Goal: Task Accomplishment & Management: Complete application form

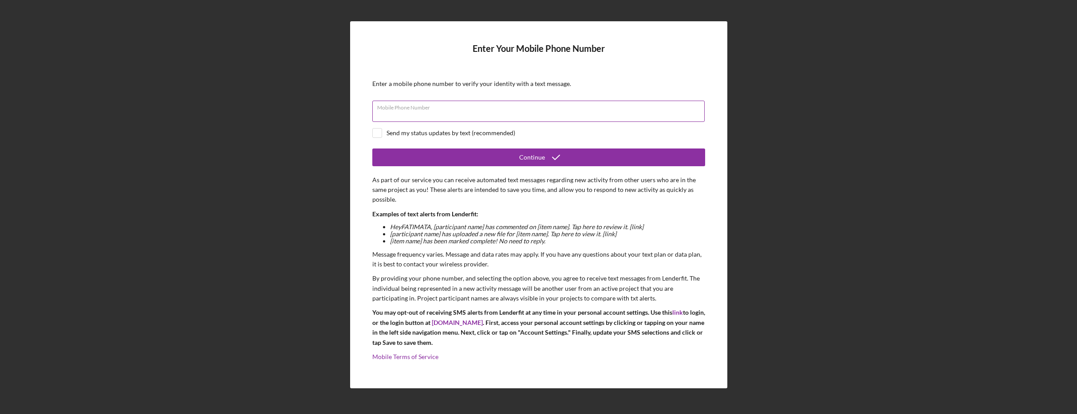
click at [481, 113] on input "Mobile Phone Number" at bounding box center [538, 111] width 332 height 21
type input "[PHONE_NUMBER]"
click at [379, 132] on input "checkbox" at bounding box center [377, 133] width 9 height 9
checkbox input "true"
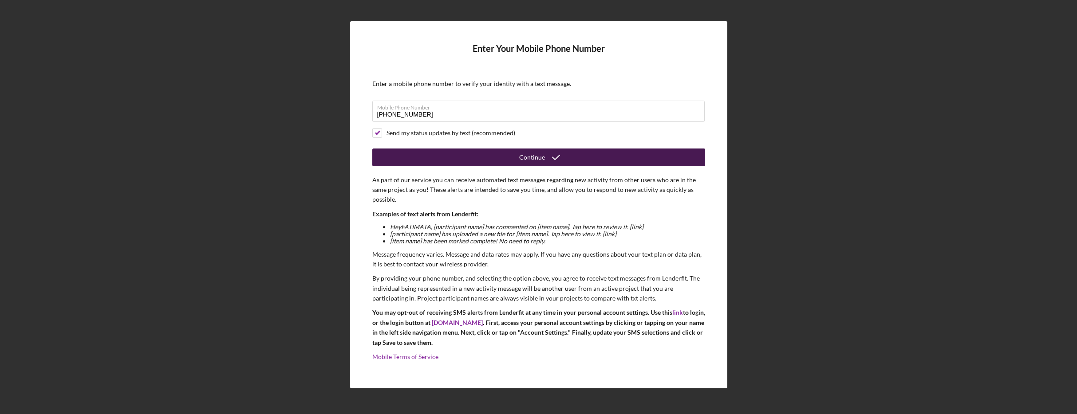
click at [511, 156] on button "Continue" at bounding box center [538, 158] width 333 height 18
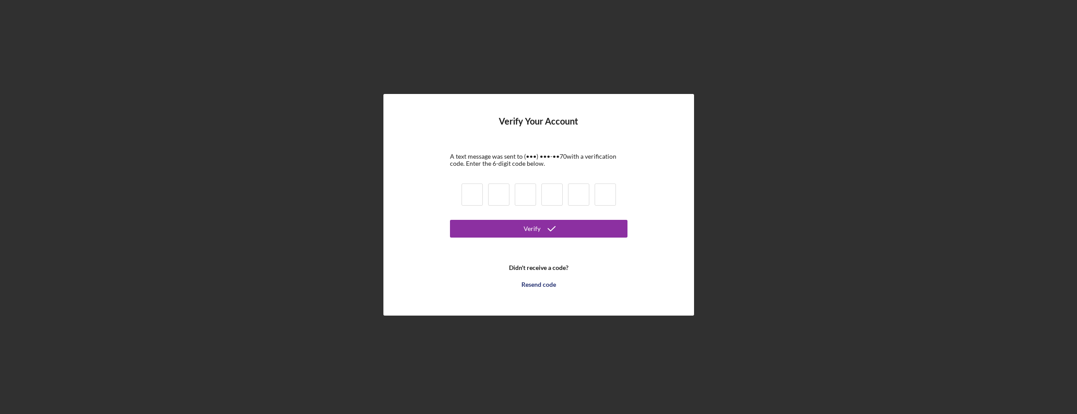
click at [474, 195] on input at bounding box center [471, 195] width 21 height 22
type input "2"
type input "8"
type input "9"
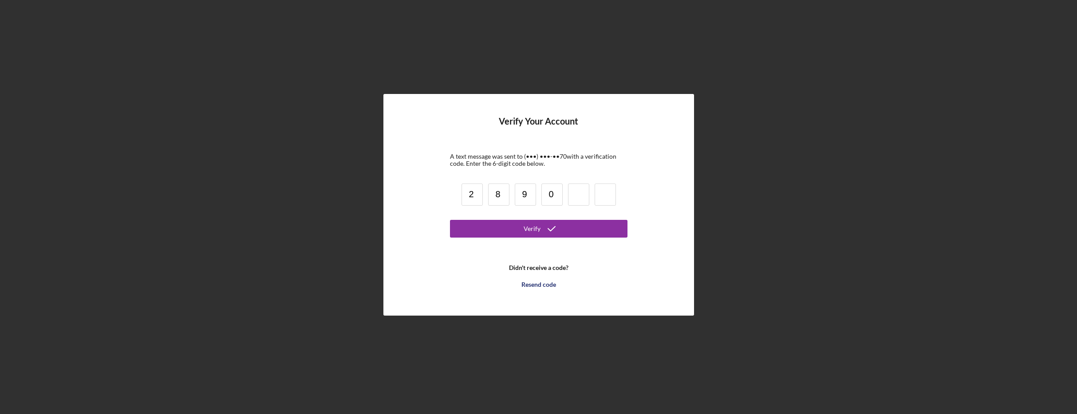
type input "0"
type input "3"
type input "4"
click at [528, 227] on div "Verify" at bounding box center [531, 229] width 17 height 18
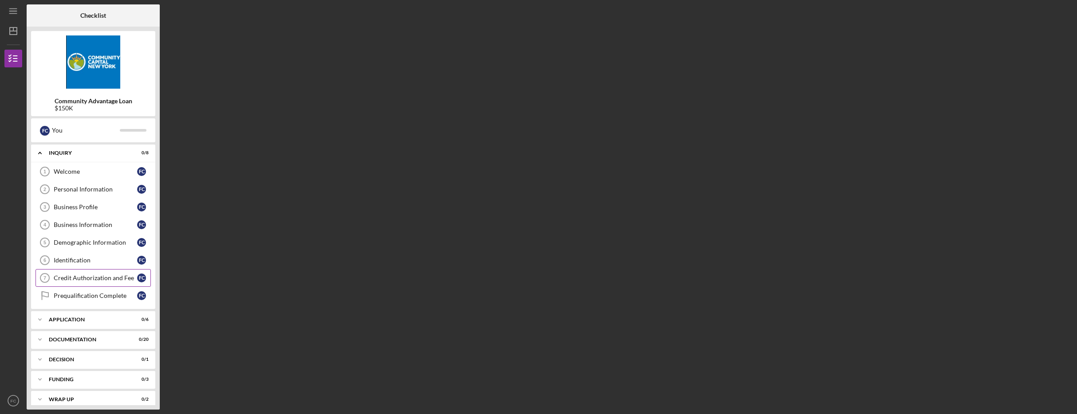
click at [102, 278] on div "Credit Authorization and Fee" at bounding box center [95, 278] width 83 height 7
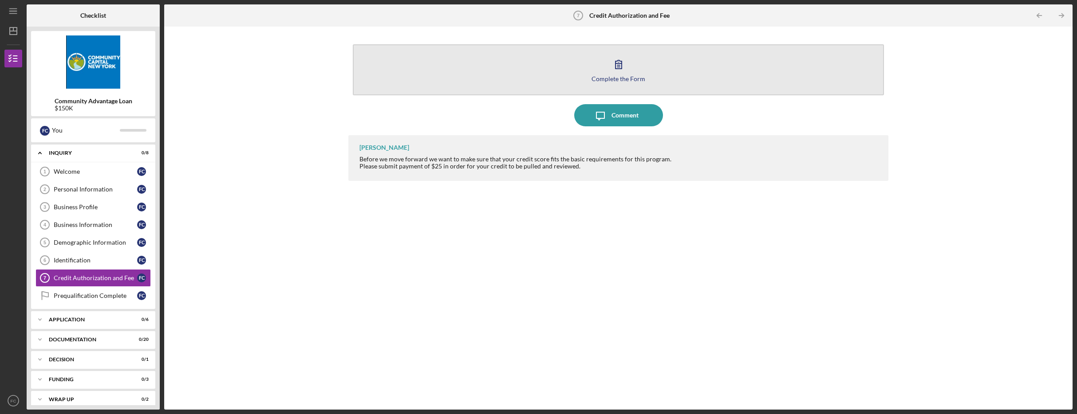
click at [638, 78] on div "Complete the Form" at bounding box center [618, 78] width 54 height 7
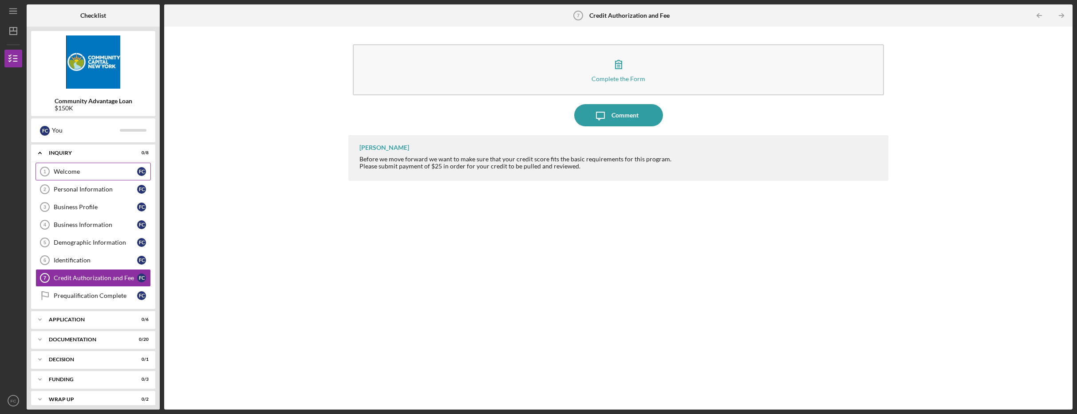
click at [87, 173] on div "Welcome" at bounding box center [95, 171] width 83 height 7
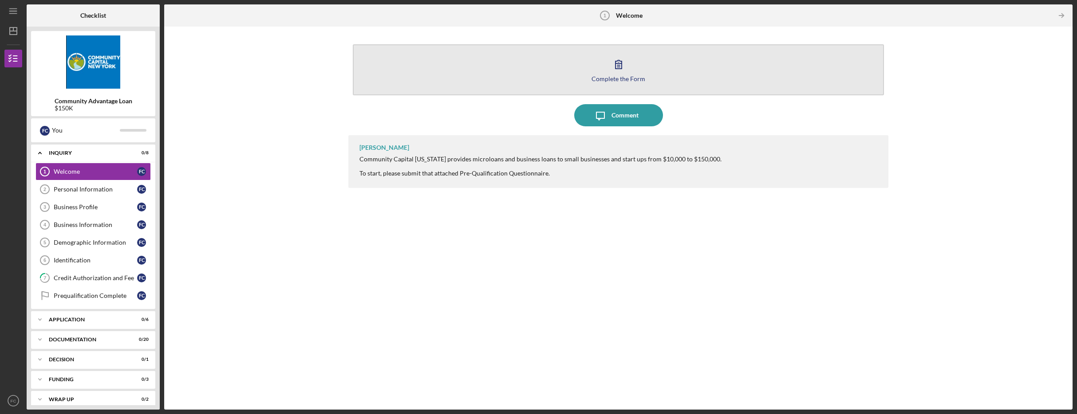
click at [628, 71] on icon "button" at bounding box center [618, 64] width 22 height 22
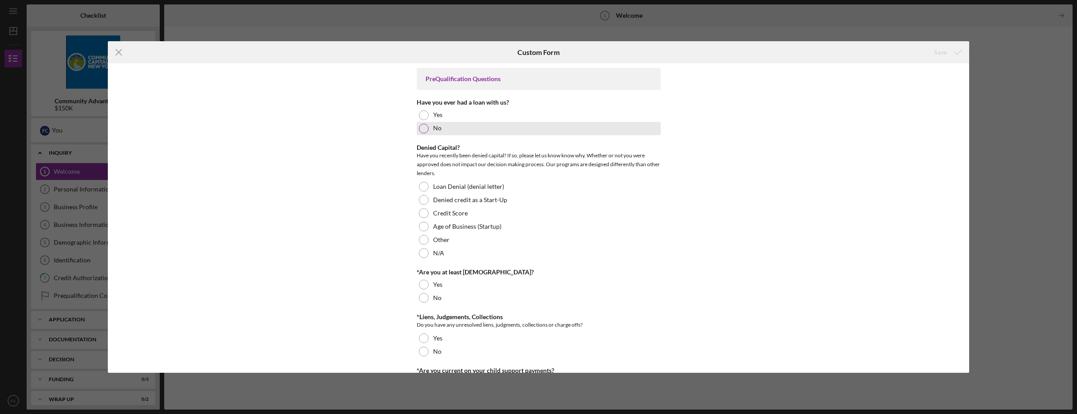
click at [425, 129] on div at bounding box center [424, 129] width 10 height 10
click at [422, 255] on div at bounding box center [424, 253] width 10 height 10
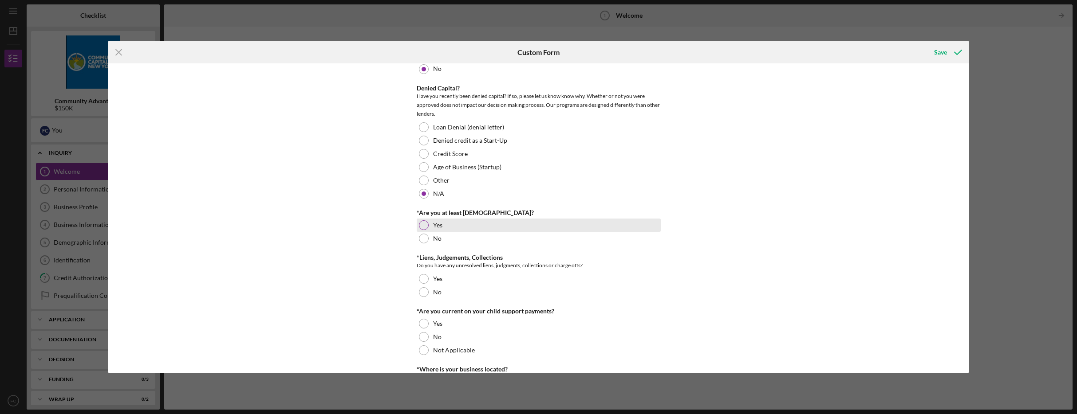
scroll to position [60, 0]
click at [425, 223] on div at bounding box center [424, 225] width 10 height 10
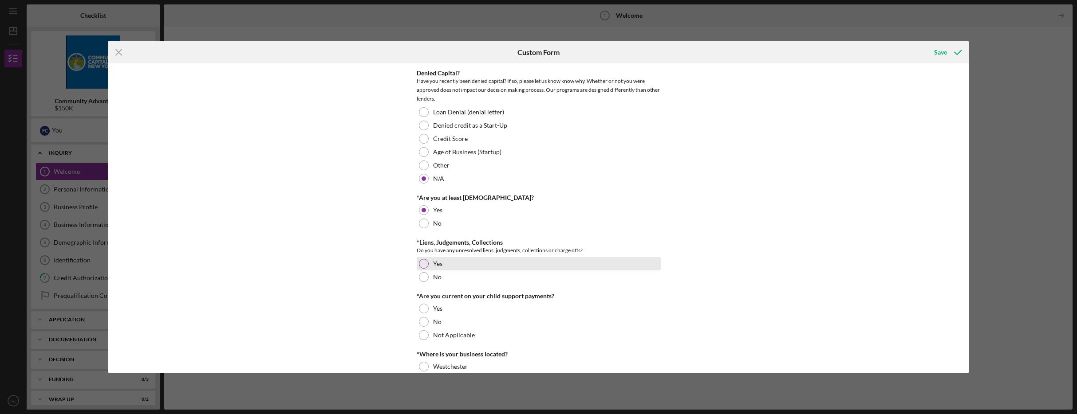
scroll to position [85, 0]
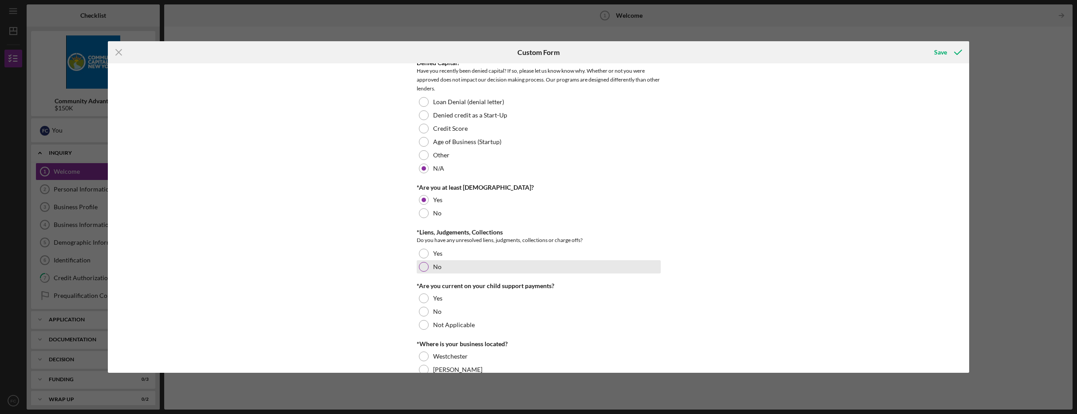
click at [426, 267] on div at bounding box center [424, 267] width 10 height 10
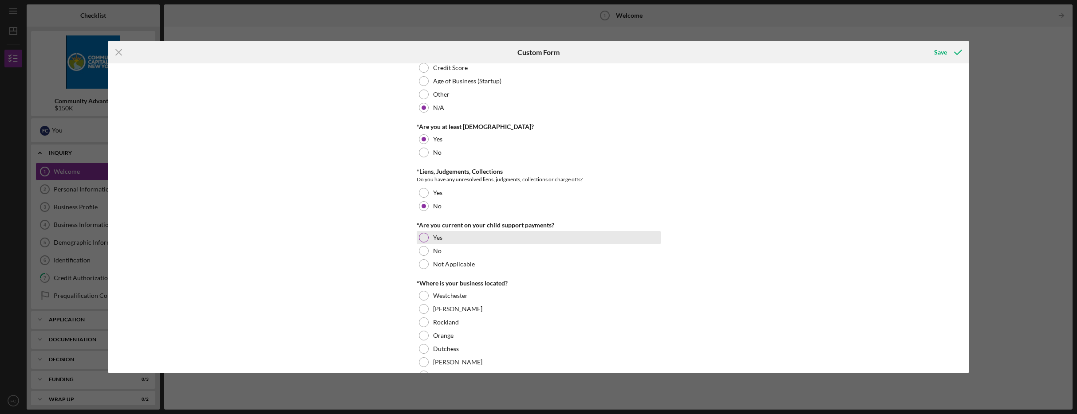
scroll to position [147, 0]
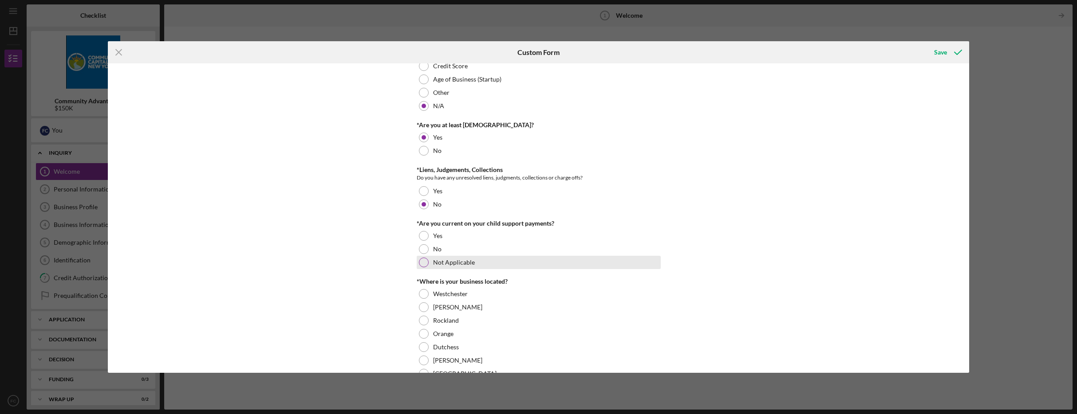
click at [421, 263] on div at bounding box center [424, 263] width 10 height 10
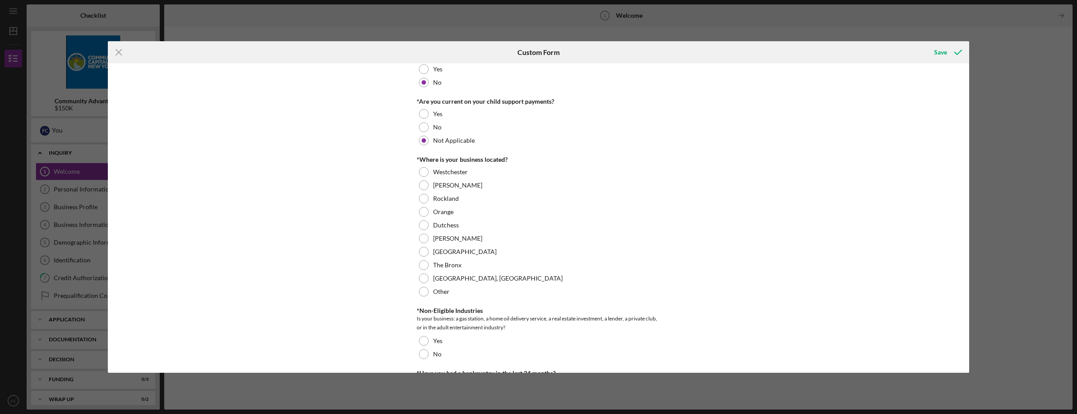
scroll to position [304, 0]
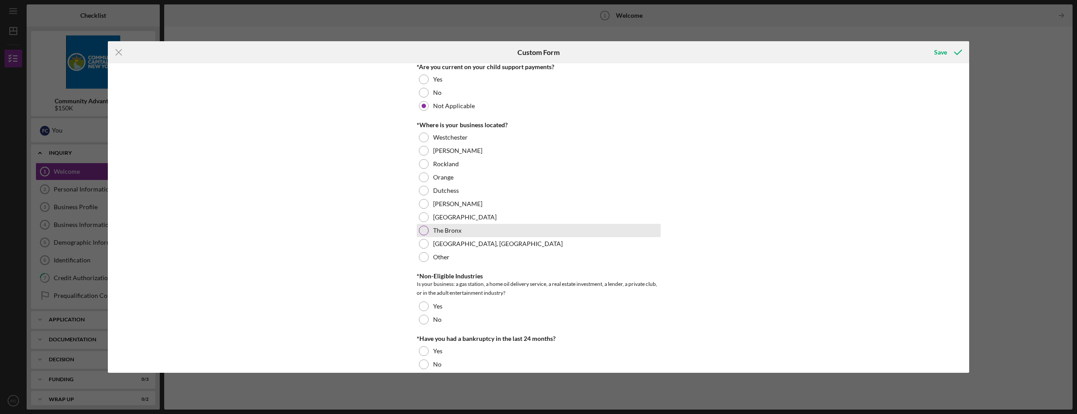
click at [426, 232] on div at bounding box center [424, 231] width 10 height 10
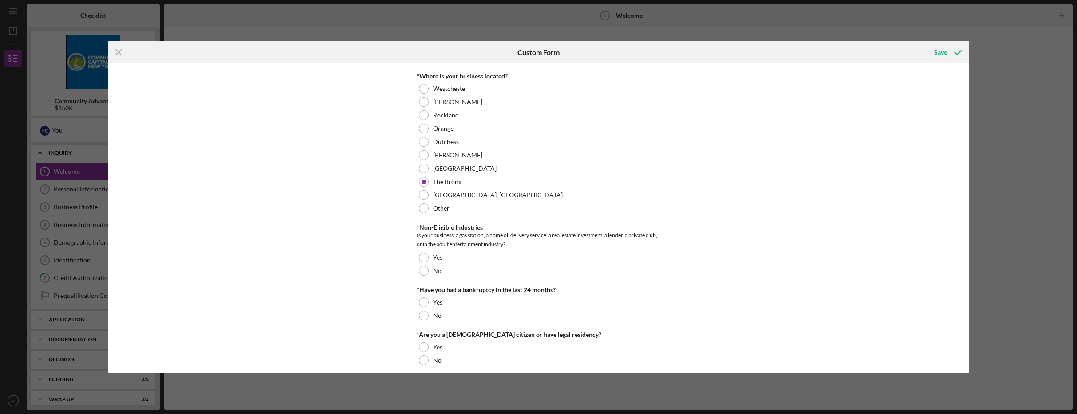
scroll to position [360, 0]
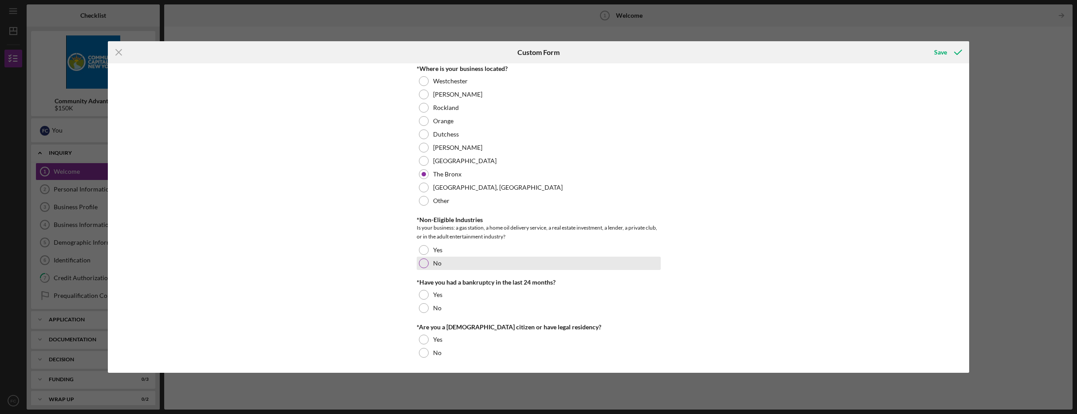
click at [424, 264] on div at bounding box center [424, 264] width 10 height 10
click at [425, 307] on div at bounding box center [424, 308] width 10 height 10
click at [424, 339] on div at bounding box center [424, 340] width 10 height 10
click at [943, 52] on div "Save" at bounding box center [940, 52] width 13 height 18
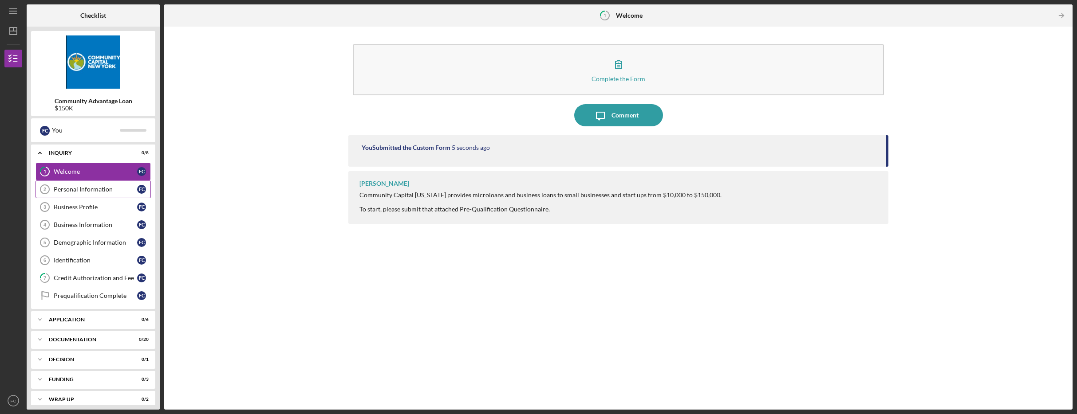
click at [89, 189] on div "Personal Information" at bounding box center [95, 189] width 83 height 7
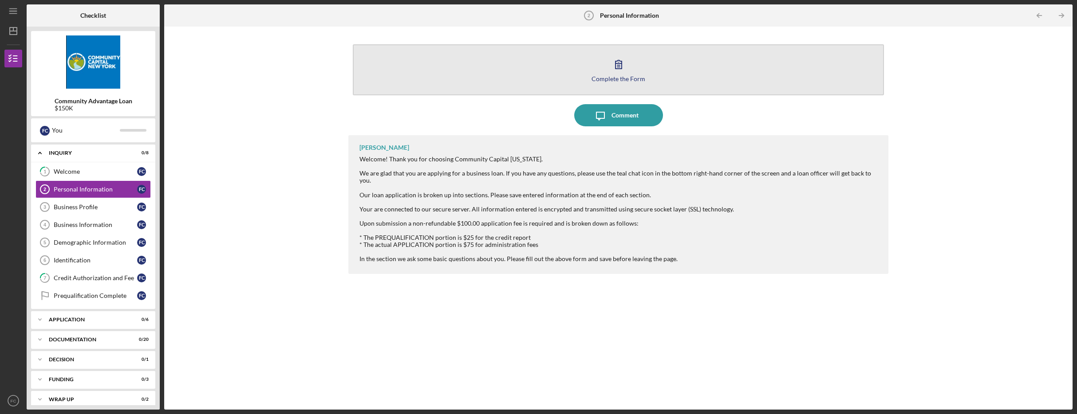
click at [617, 70] on icon "button" at bounding box center [618, 64] width 22 height 22
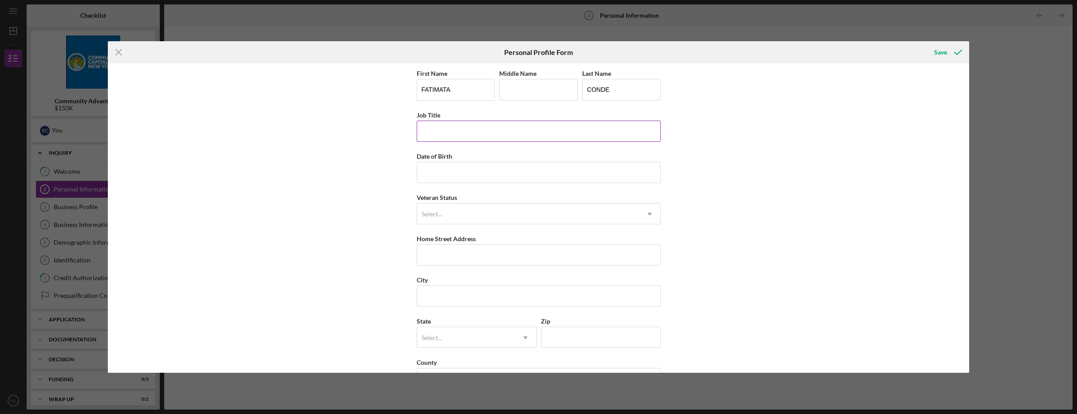
click at [483, 131] on input "Job Title" at bounding box center [539, 131] width 244 height 21
type input "PRESIDENT"
click at [497, 174] on input "Date of Birth" at bounding box center [539, 172] width 244 height 21
type input "[DATE]"
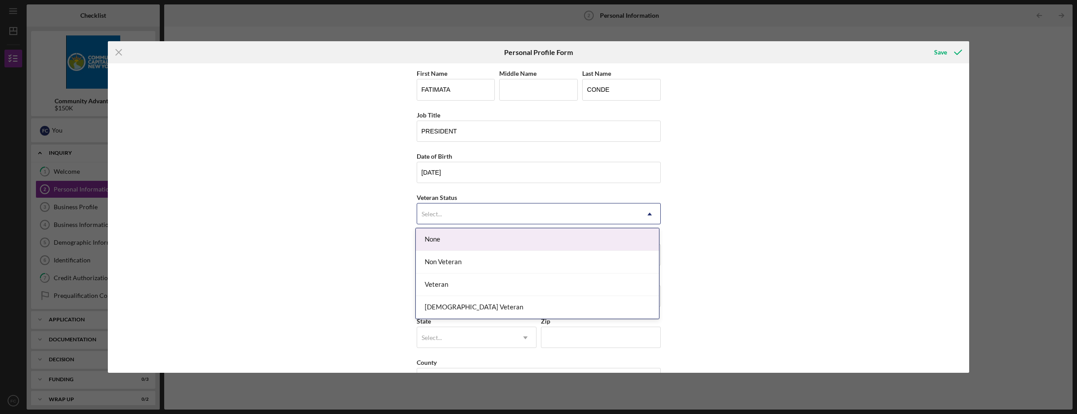
click at [490, 212] on div "Select..." at bounding box center [528, 214] width 222 height 20
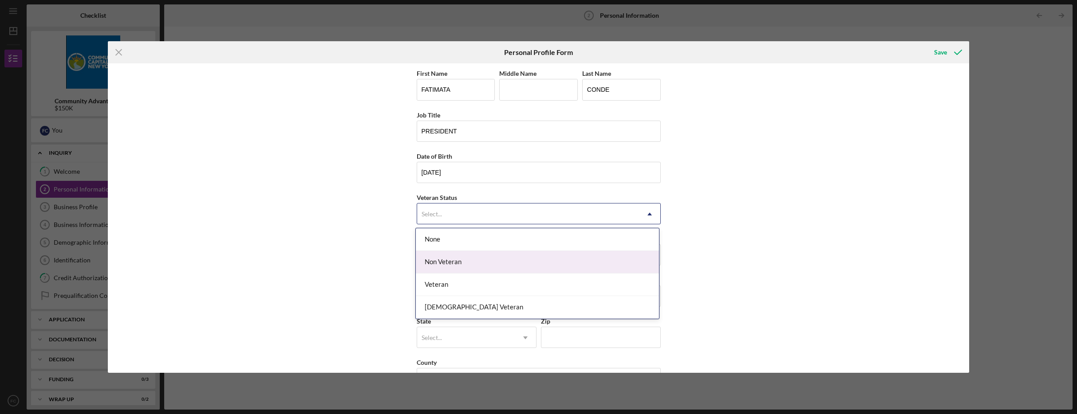
click at [473, 258] on div "Non Veteran" at bounding box center [537, 262] width 243 height 23
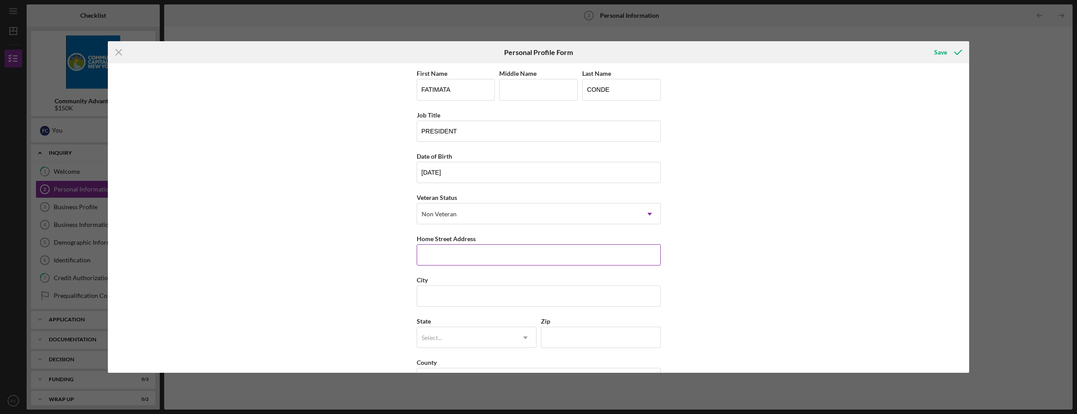
click at [513, 252] on input "Home Street Address" at bounding box center [539, 254] width 244 height 21
type input "[STREET_ADDRESS] 2U"
type input "[GEOGRAPHIC_DATA]"
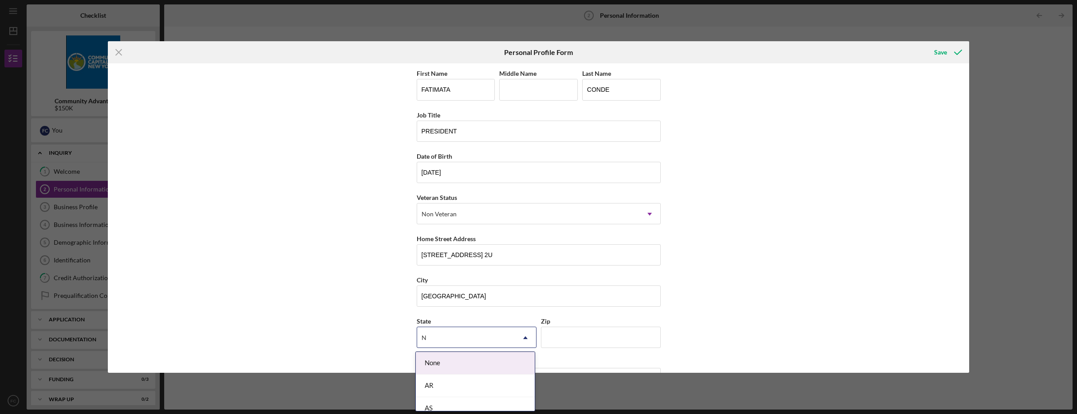
scroll to position [30, 0]
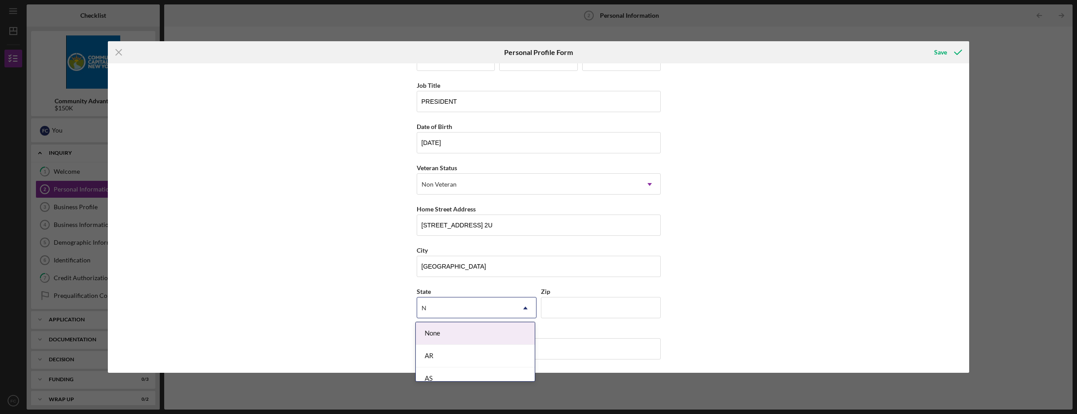
type input "N"
click at [356, 273] on div "First Name [PERSON_NAME] Middle Name Last Name CONDE Job Title PRESIDENT Date o…" at bounding box center [538, 217] width 861 height 309
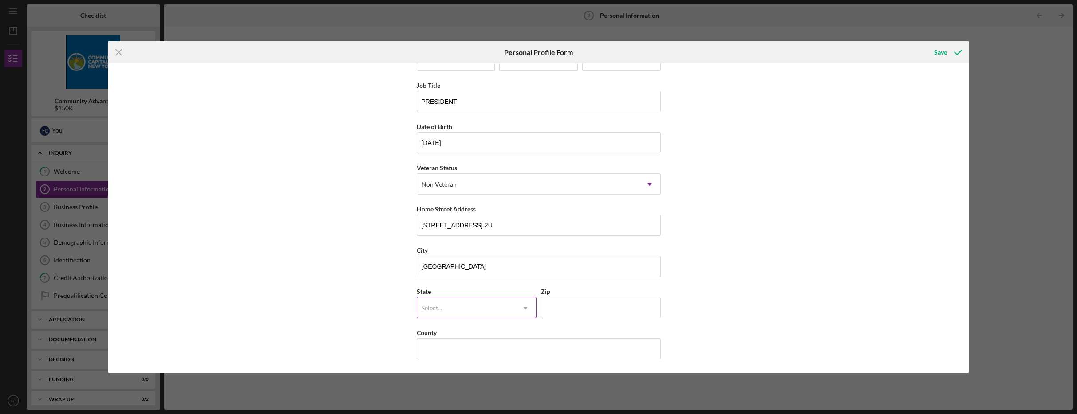
click at [523, 309] on icon "Icon/Dropdown Arrow" at bounding box center [525, 308] width 21 height 21
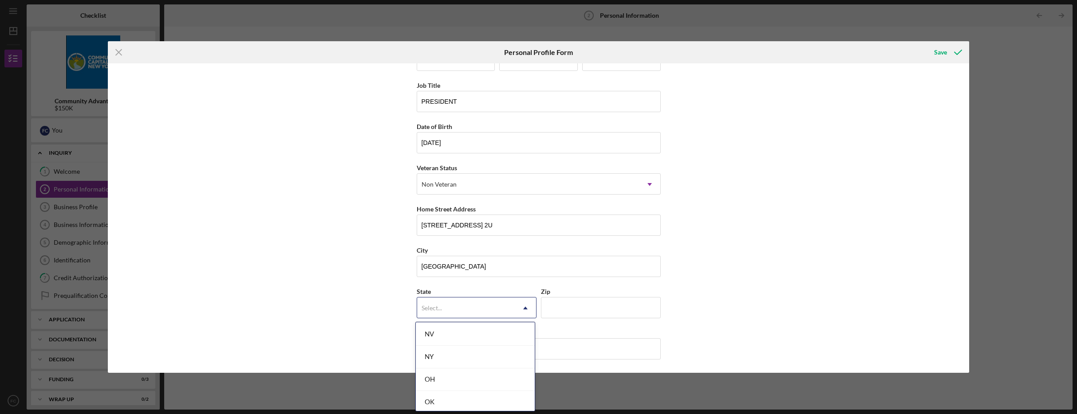
scroll to position [1128, 0]
click at [477, 363] on div "NY" at bounding box center [475, 359] width 119 height 23
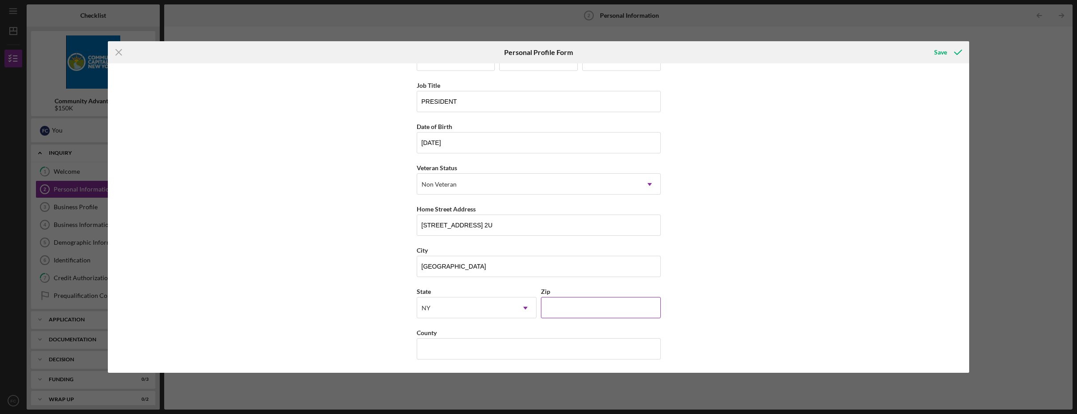
click at [580, 299] on input "Zip" at bounding box center [601, 307] width 120 height 21
type input "10459"
click at [531, 351] on input "County" at bounding box center [539, 348] width 244 height 21
type input "[GEOGRAPHIC_DATA]"
click at [939, 51] on div "Save" at bounding box center [940, 52] width 13 height 18
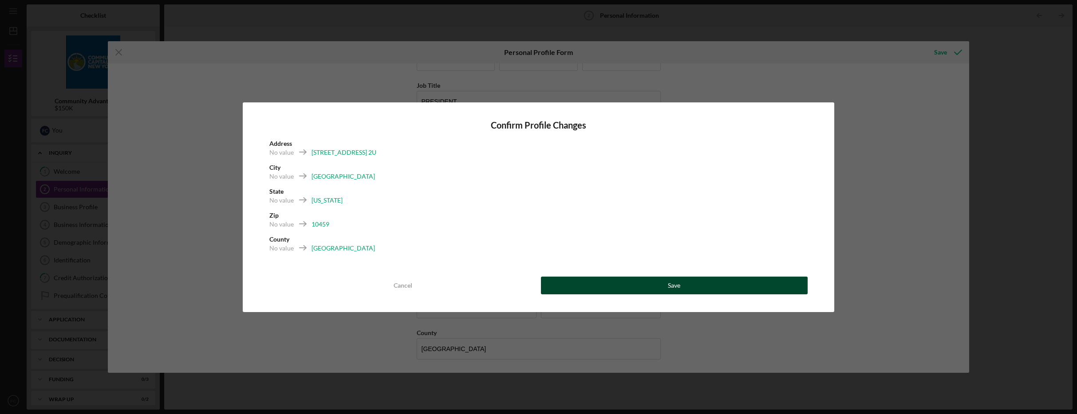
click at [659, 291] on button "Save" at bounding box center [674, 286] width 267 height 18
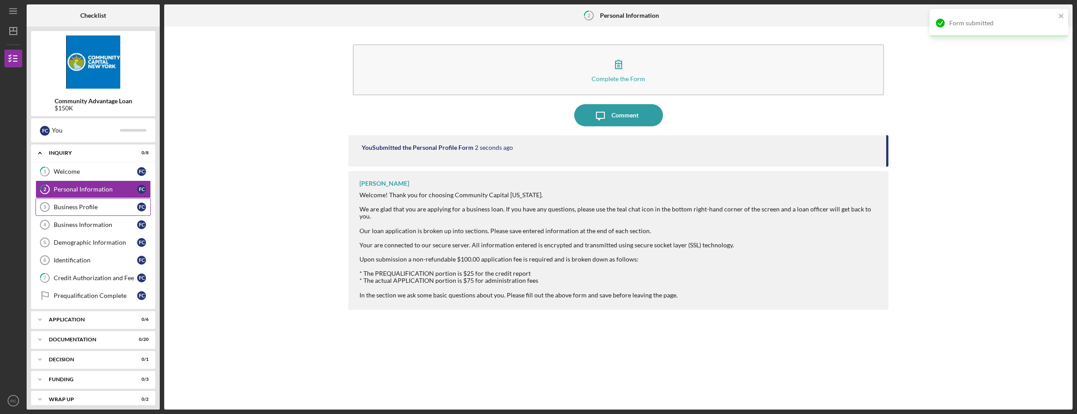
click at [89, 209] on div "Business Profile" at bounding box center [95, 207] width 83 height 7
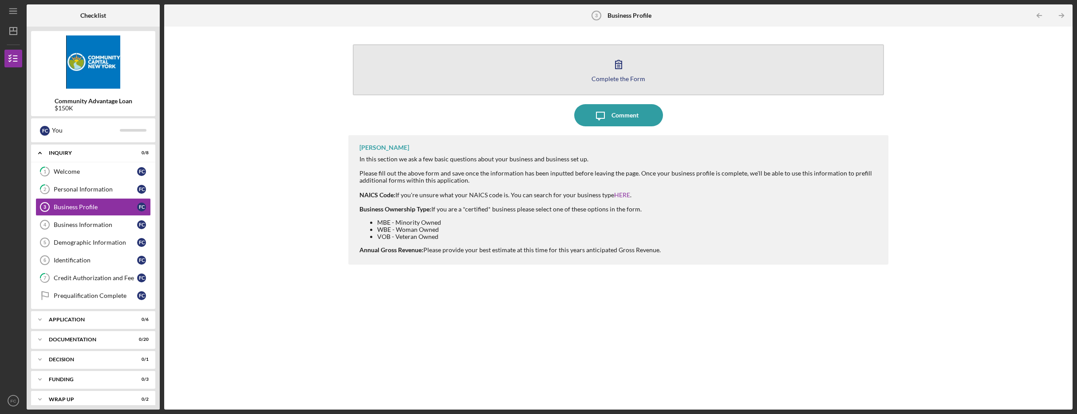
click at [626, 63] on icon "button" at bounding box center [618, 64] width 22 height 22
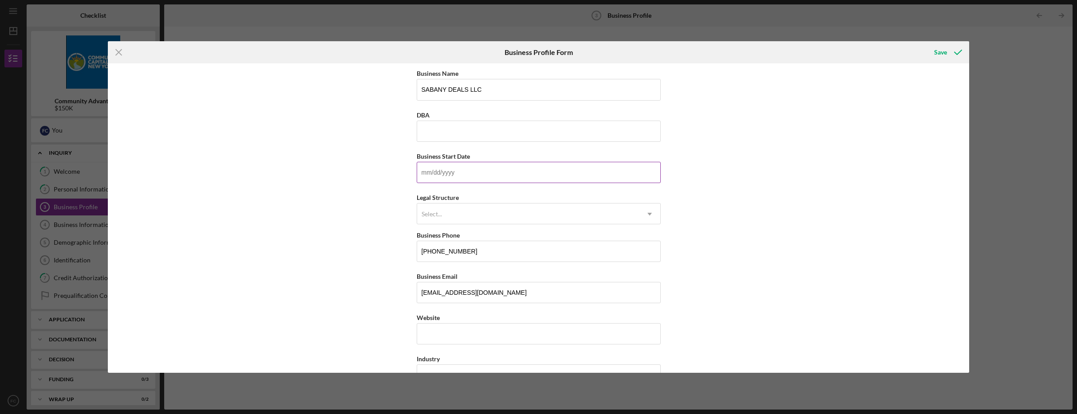
click at [493, 176] on input "Business Start Date" at bounding box center [539, 172] width 244 height 21
type input "[DATE]"
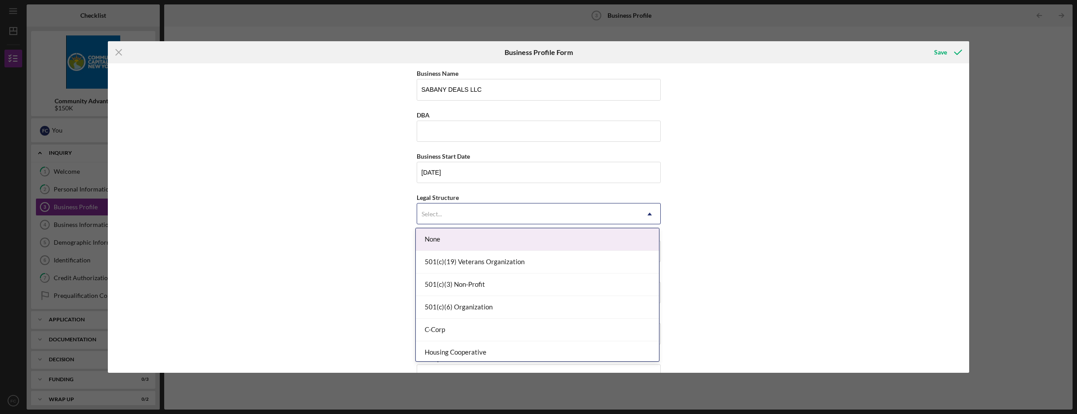
click at [471, 215] on div "Select..." at bounding box center [528, 214] width 222 height 20
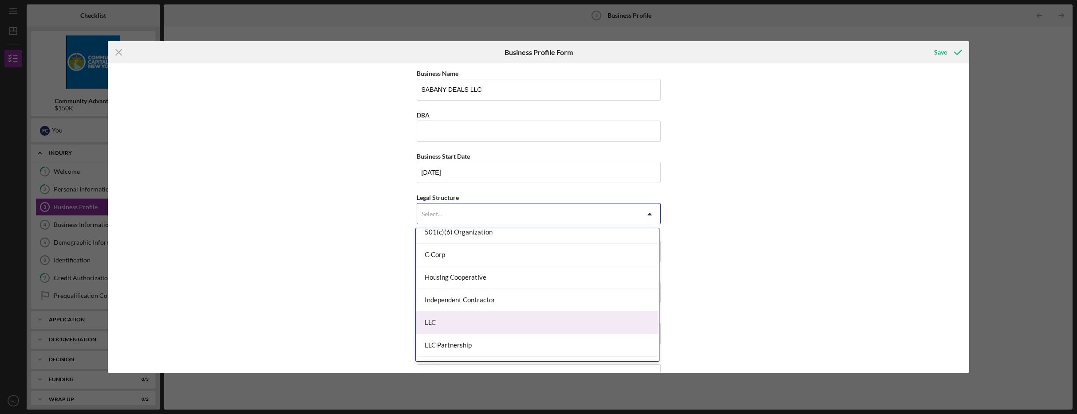
click at [495, 320] on div "LLC" at bounding box center [537, 323] width 243 height 23
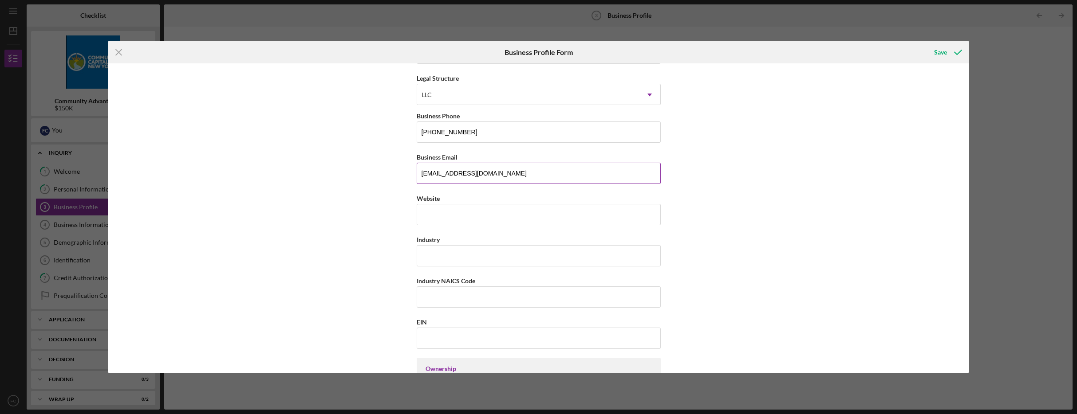
scroll to position [150, 0]
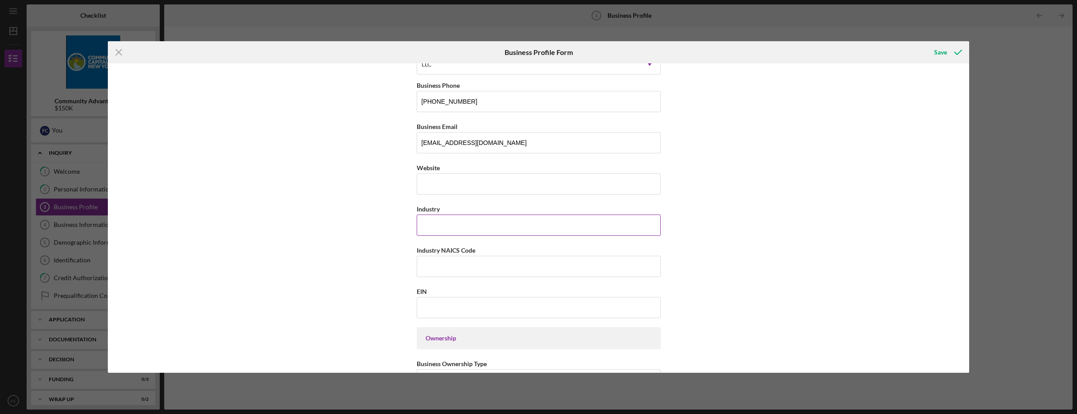
click at [559, 226] on input "Industry" at bounding box center [539, 225] width 244 height 21
type input "W"
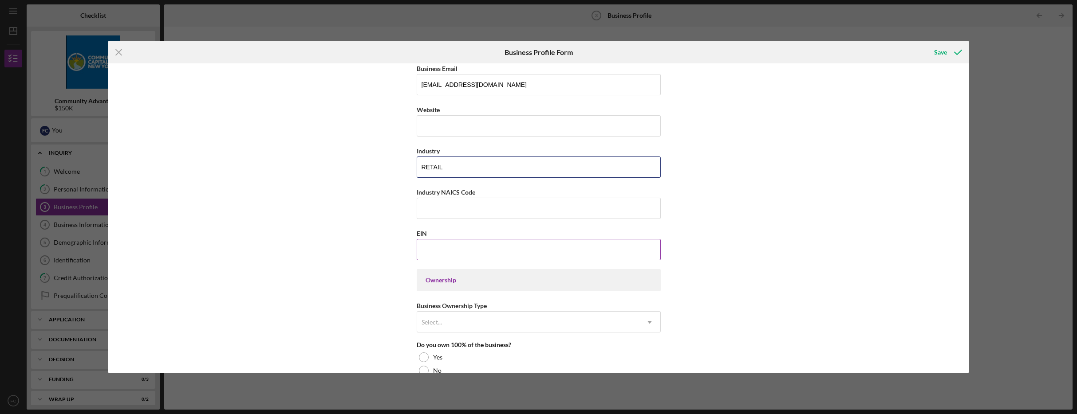
scroll to position [217, 0]
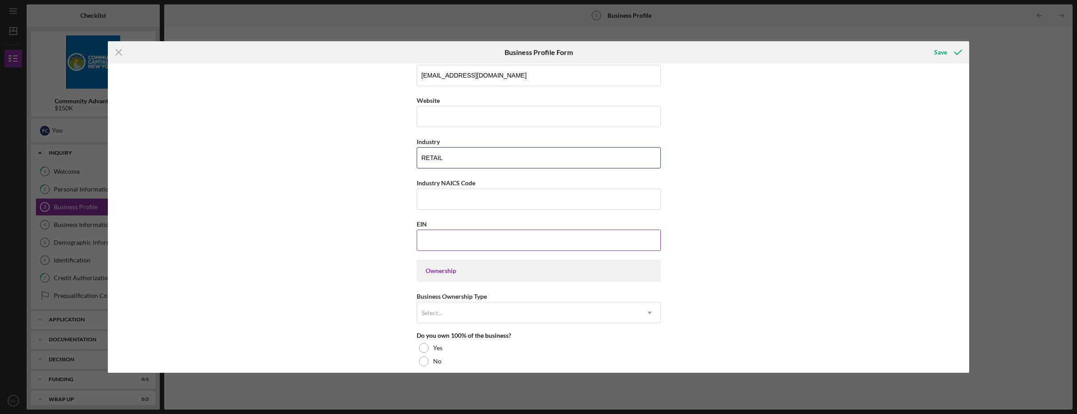
type input "RETAIL"
click at [442, 242] on input "EIN" at bounding box center [539, 240] width 244 height 21
click at [476, 239] on input "EIN" at bounding box center [539, 240] width 244 height 21
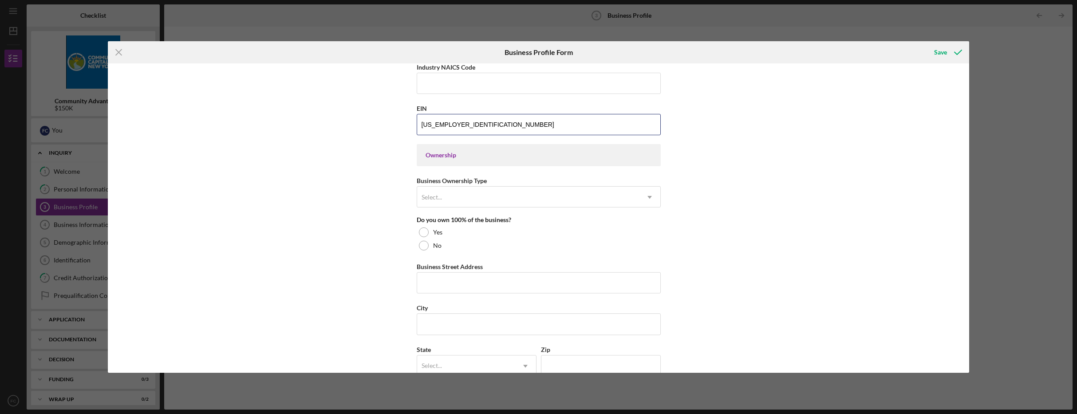
scroll to position [354, 0]
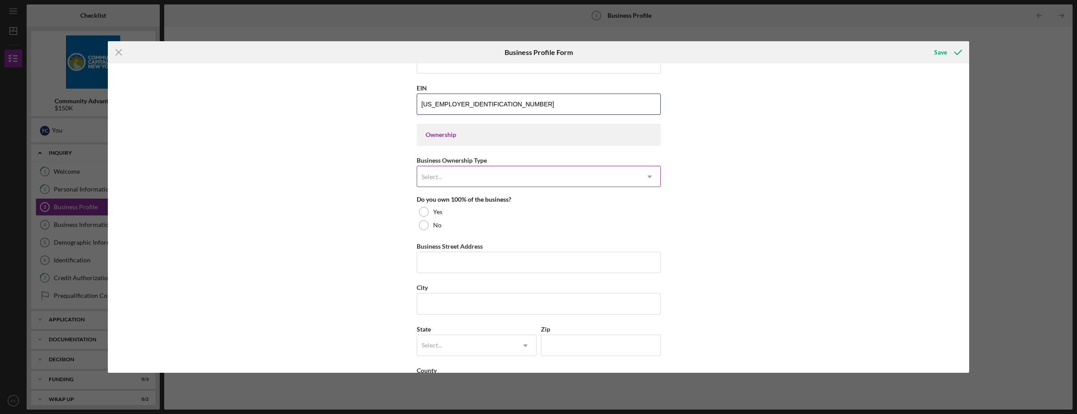
type input "[US_EMPLOYER_IDENTIFICATION_NUMBER]"
click at [639, 180] on icon "Icon/Dropdown Arrow" at bounding box center [649, 176] width 21 height 21
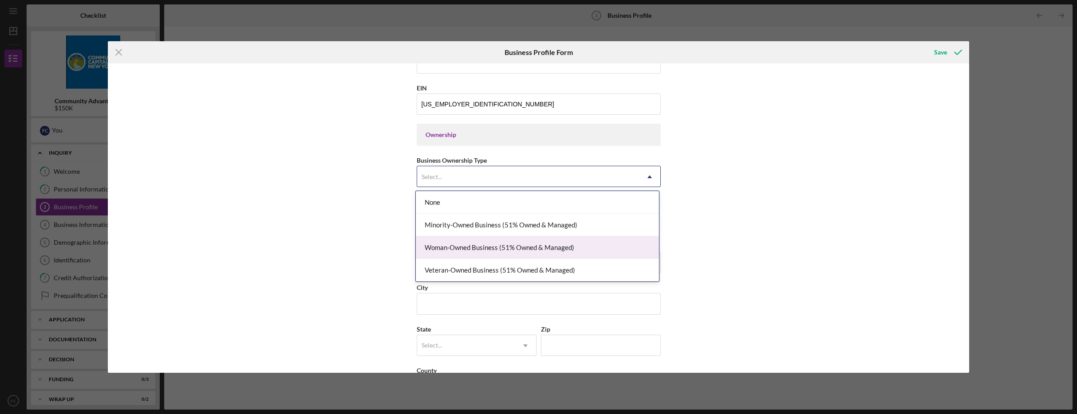
click at [585, 249] on div "Woman-Owned Business (51% Owned & Managed)" at bounding box center [537, 247] width 243 height 23
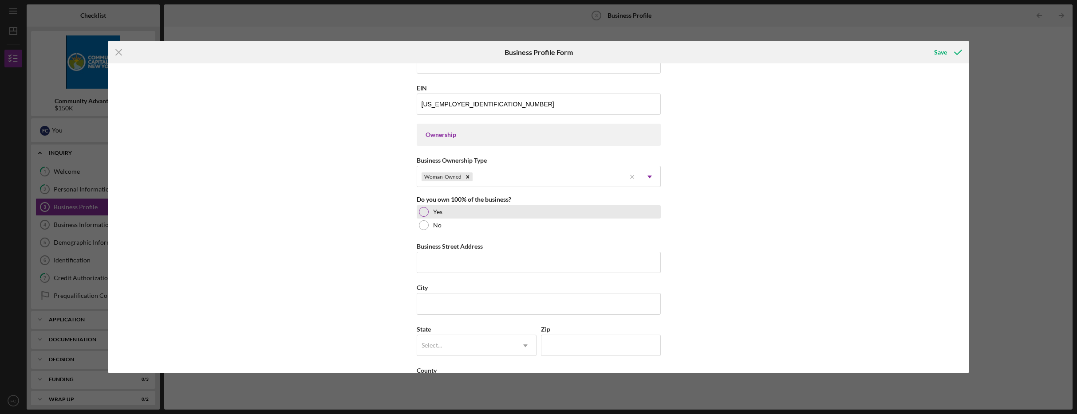
click at [426, 208] on div at bounding box center [424, 212] width 10 height 10
click at [501, 261] on input "Business Street Address" at bounding box center [539, 262] width 244 height 21
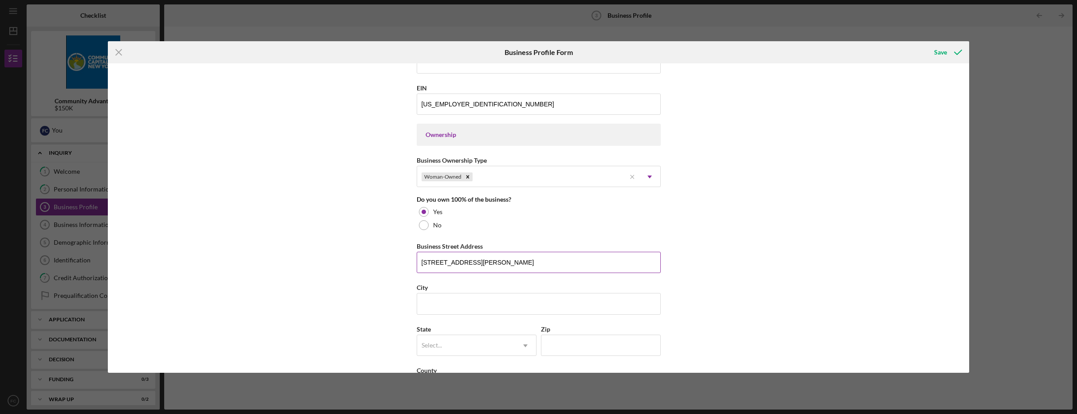
type input "[STREET_ADDRESS][PERSON_NAME]"
type input "[GEOGRAPHIC_DATA]"
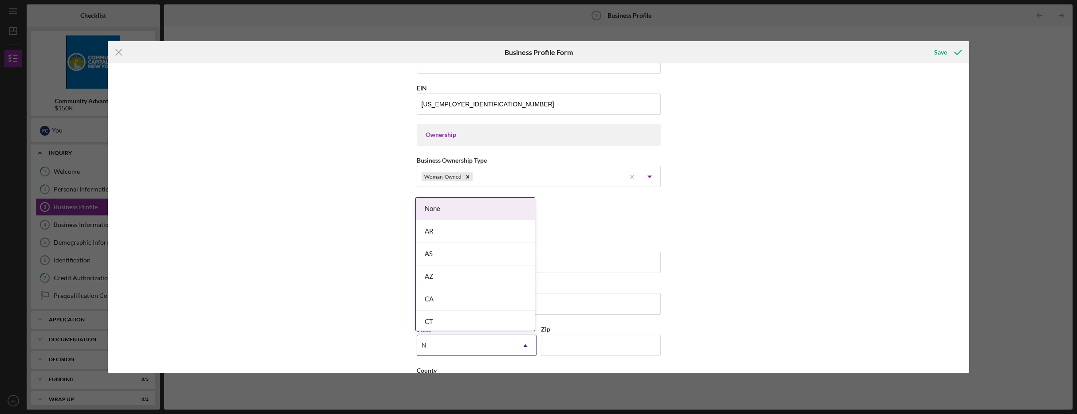
type input "N"
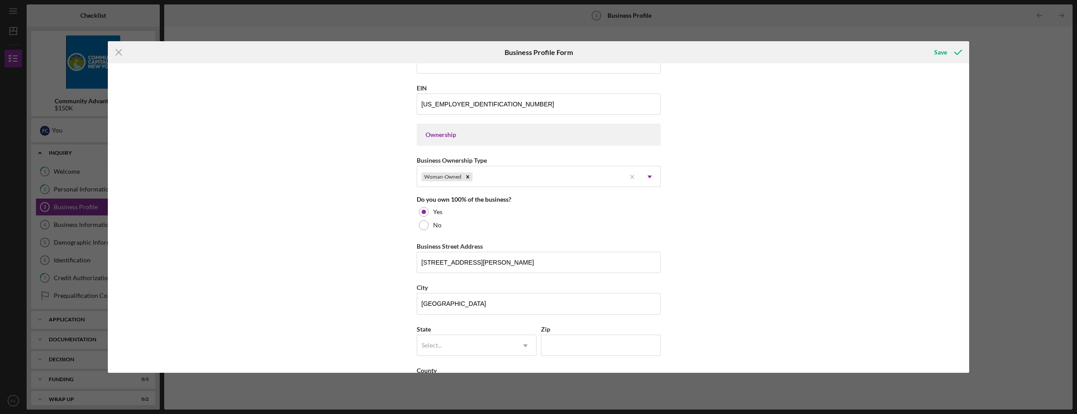
click at [350, 328] on div "Business Name SABANY DEALS LLC DBA Business Start Date [DATE] Legal Structure L…" at bounding box center [538, 217] width 861 height 309
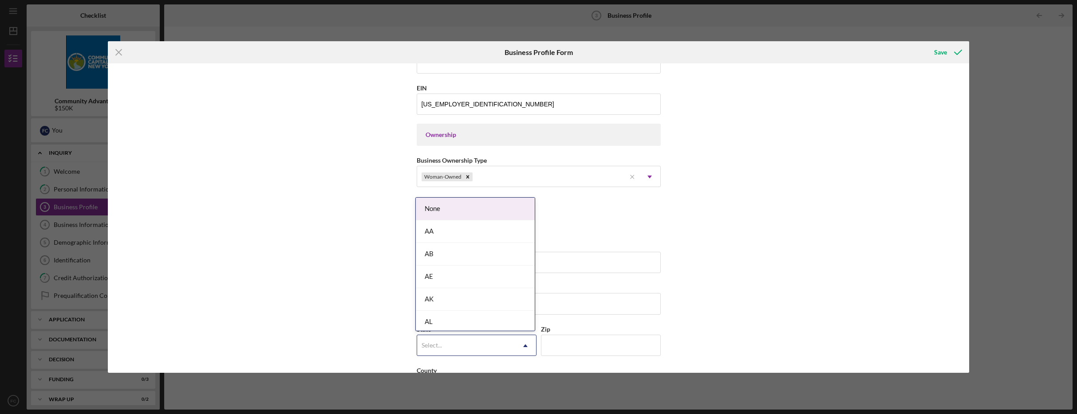
click at [492, 349] on div "Select..." at bounding box center [466, 346] width 98 height 20
click at [479, 305] on div "NY" at bounding box center [475, 306] width 119 height 23
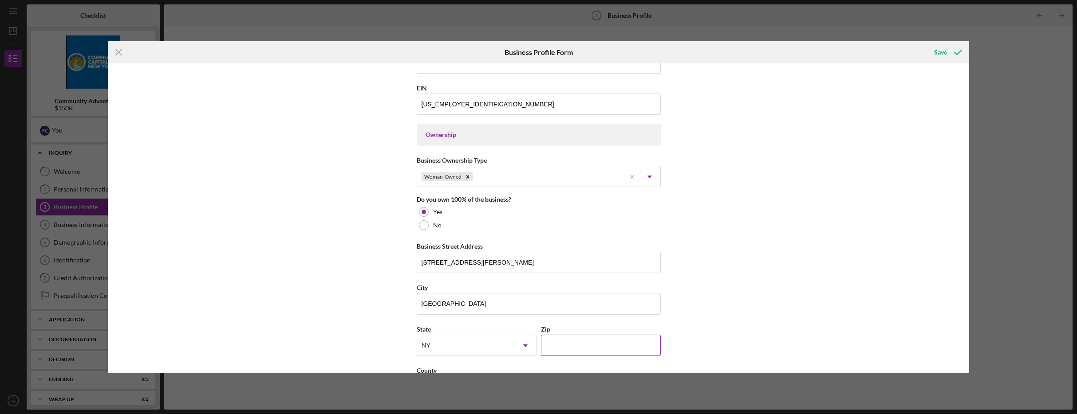
click at [575, 346] on input "Zip" at bounding box center [601, 345] width 120 height 21
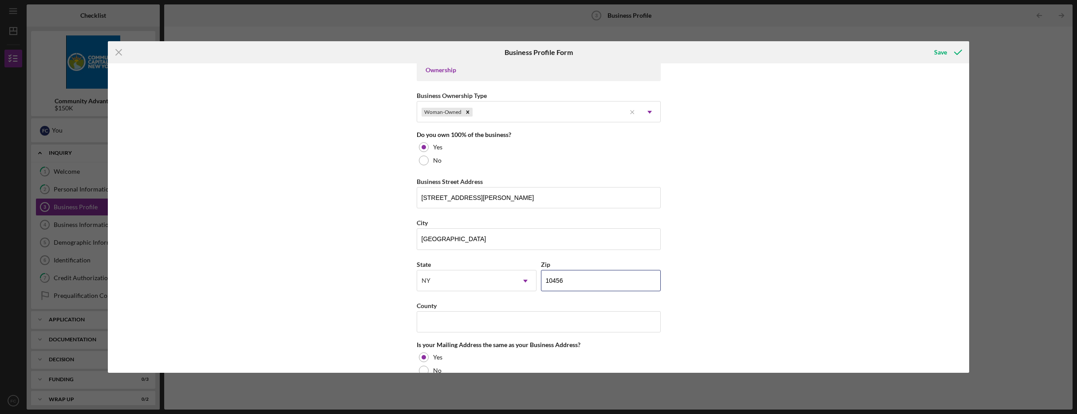
scroll to position [564, 0]
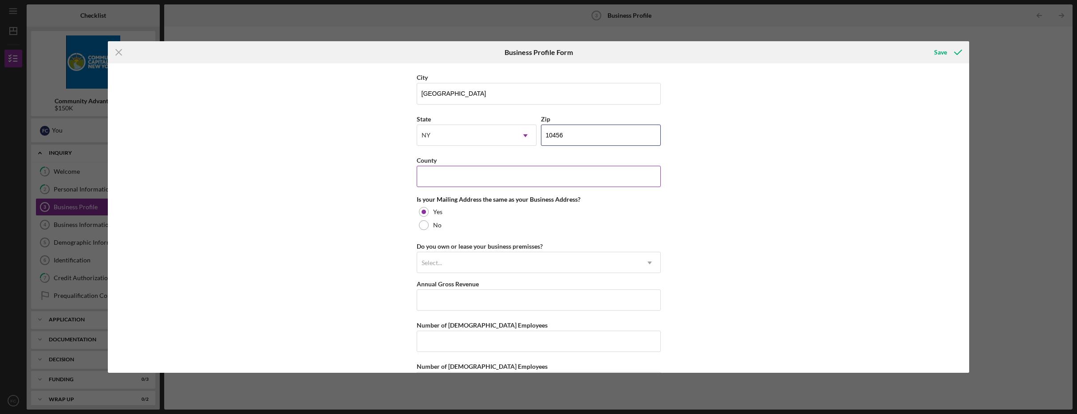
type input "10456"
click at [527, 181] on input "County" at bounding box center [539, 176] width 244 height 21
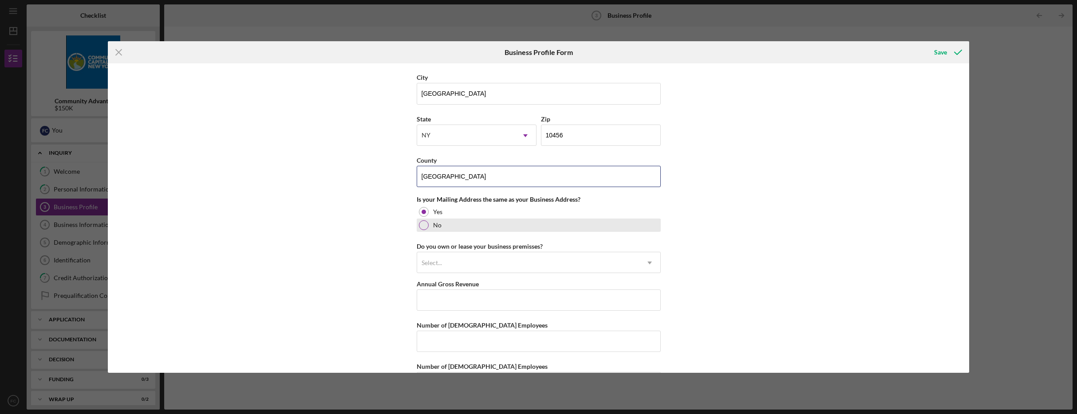
type input "[GEOGRAPHIC_DATA]"
click at [423, 227] on div at bounding box center [424, 225] width 10 height 10
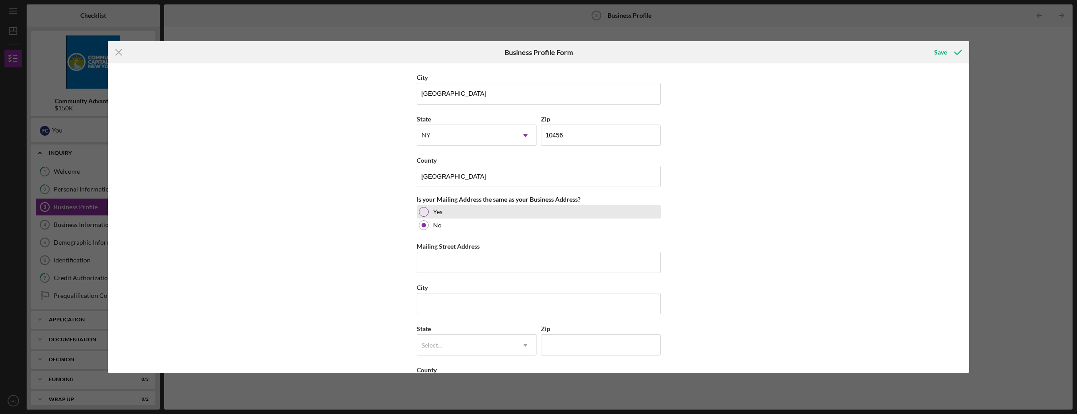
click at [422, 212] on div at bounding box center [424, 212] width 10 height 10
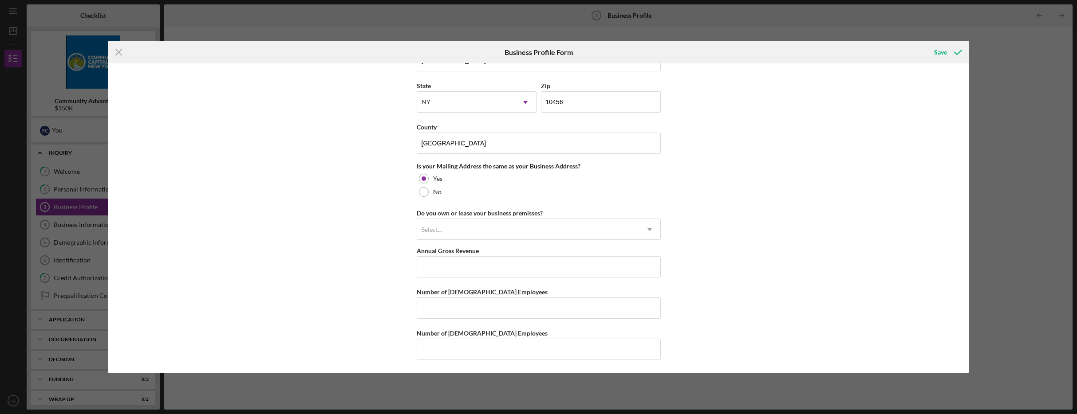
scroll to position [597, 0]
click at [644, 229] on icon "Icon/Dropdown Arrow" at bounding box center [649, 229] width 21 height 21
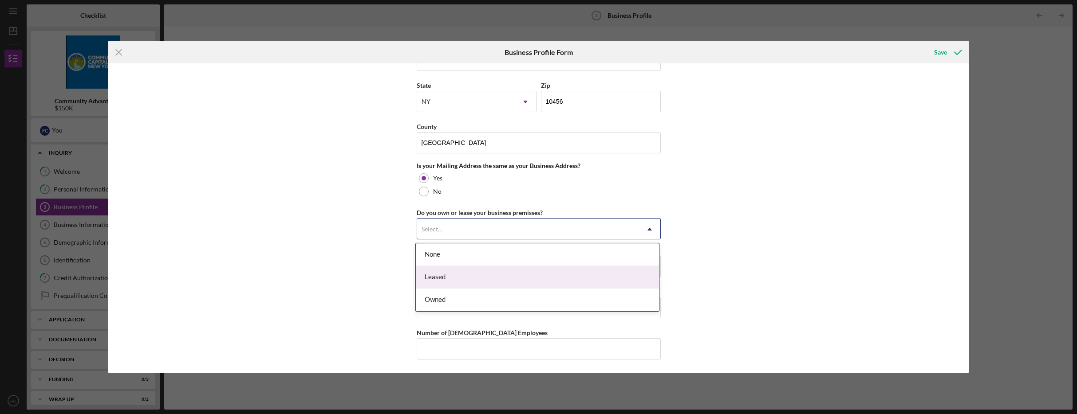
click at [558, 277] on div "Leased" at bounding box center [537, 277] width 243 height 23
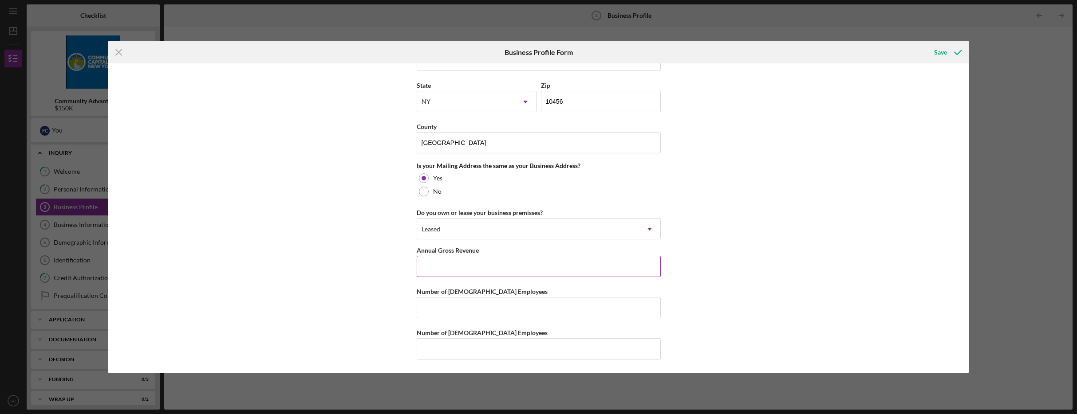
click at [546, 268] on input "Annual Gross Revenue" at bounding box center [539, 266] width 244 height 21
type input "$386,322"
click at [519, 305] on input "Number of [DEMOGRAPHIC_DATA] Employees" at bounding box center [539, 307] width 244 height 21
type input "2"
click at [501, 344] on input "Number of [DEMOGRAPHIC_DATA] Employees" at bounding box center [539, 348] width 244 height 21
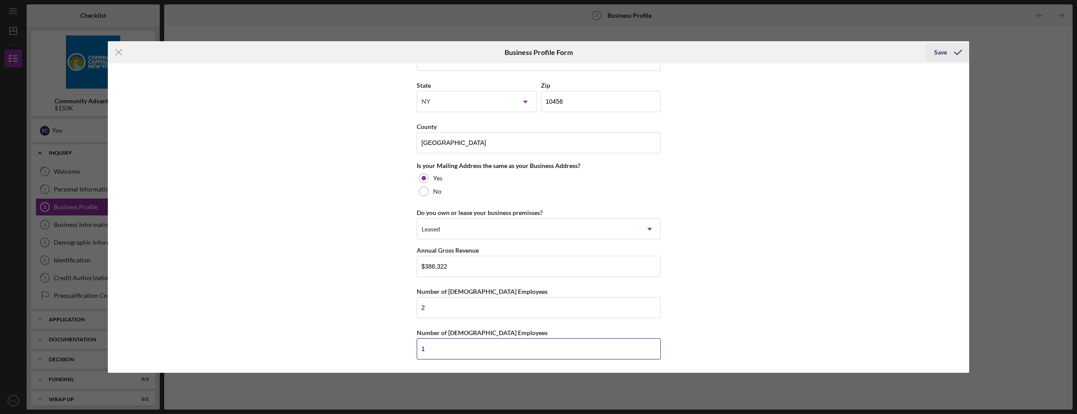
type input "1"
click at [939, 54] on div "Save" at bounding box center [940, 52] width 13 height 18
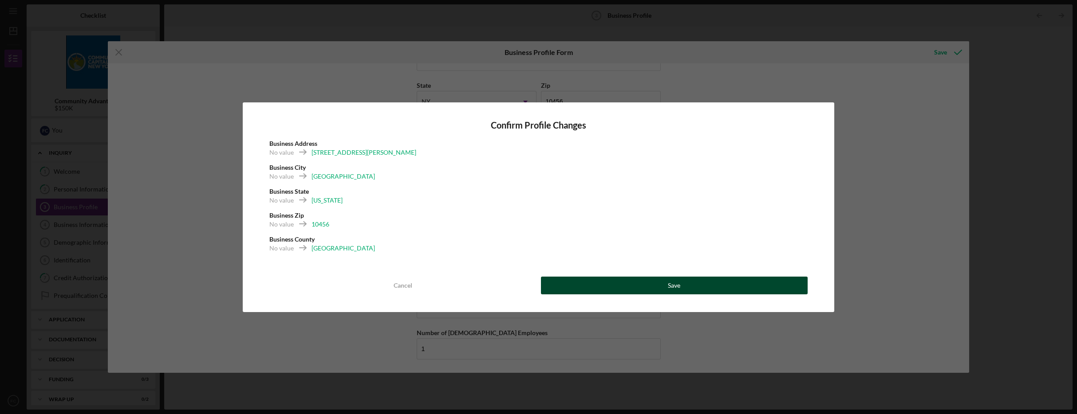
click at [588, 283] on button "Save" at bounding box center [674, 286] width 267 height 18
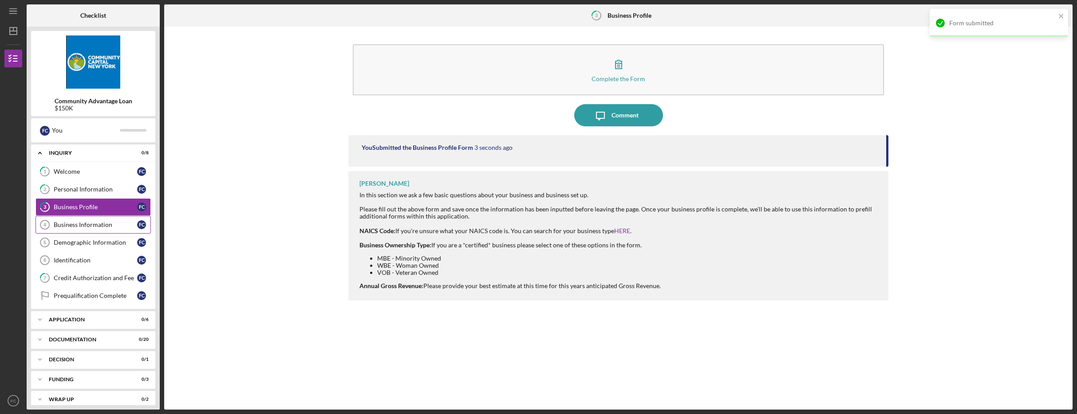
click at [93, 222] on div "Business Information" at bounding box center [95, 224] width 83 height 7
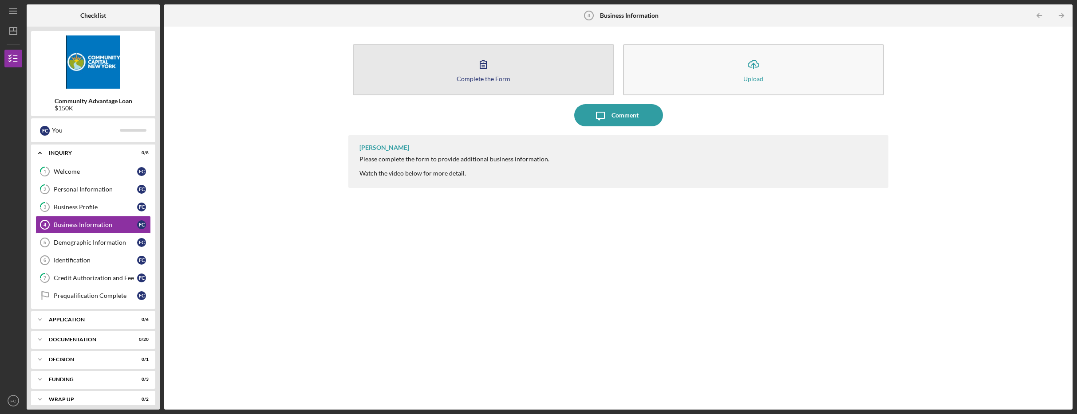
click at [508, 71] on button "Complete the Form Form" at bounding box center [483, 69] width 261 height 51
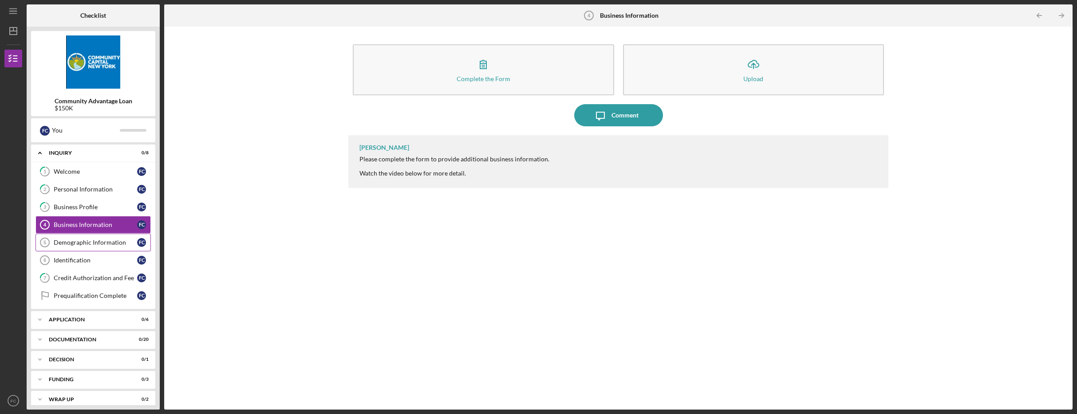
click at [97, 239] on div "Demographic Information" at bounding box center [95, 242] width 83 height 7
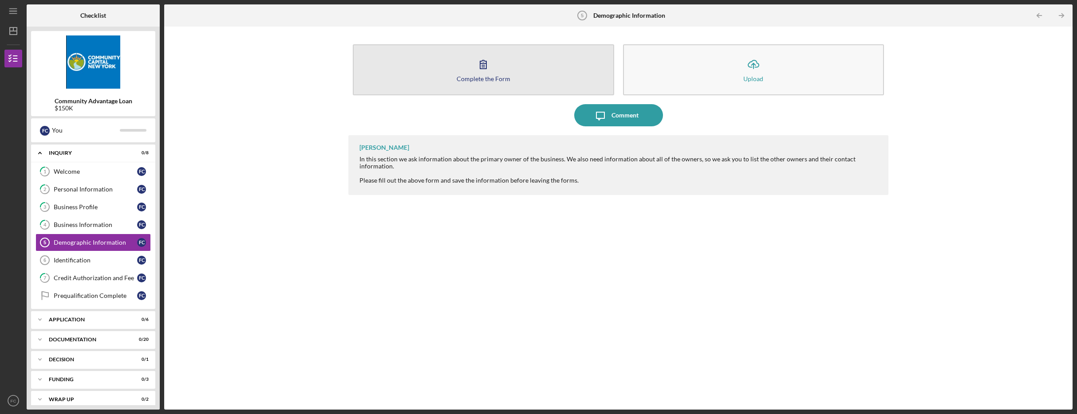
click at [477, 74] on icon "button" at bounding box center [483, 64] width 22 height 22
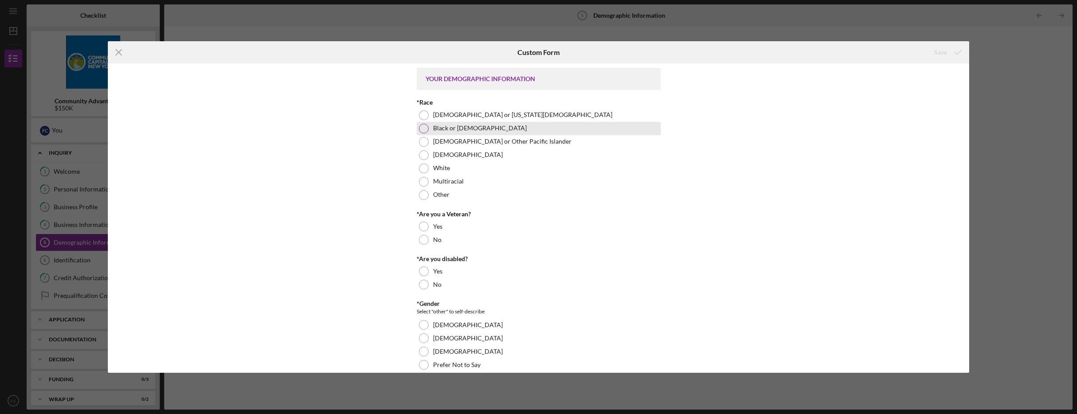
click at [426, 127] on div at bounding box center [424, 129] width 10 height 10
click at [424, 239] on div at bounding box center [424, 240] width 10 height 10
click at [425, 284] on div at bounding box center [424, 285] width 10 height 10
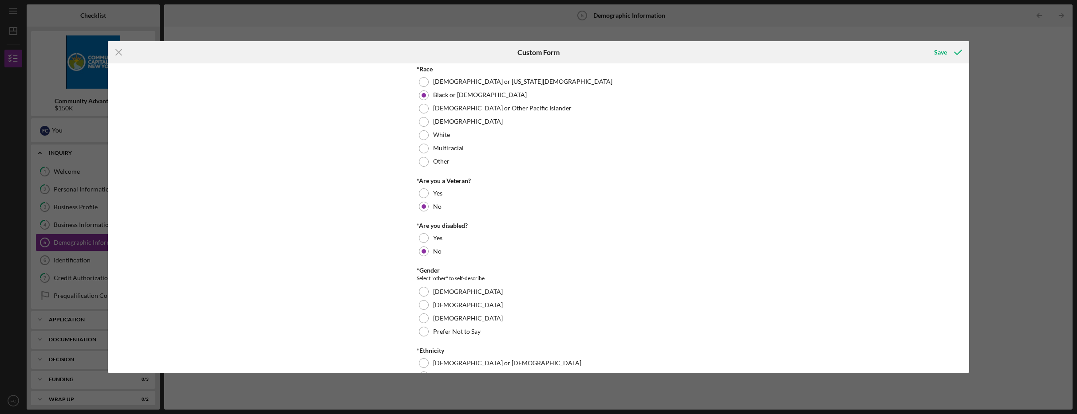
scroll to position [45, 0]
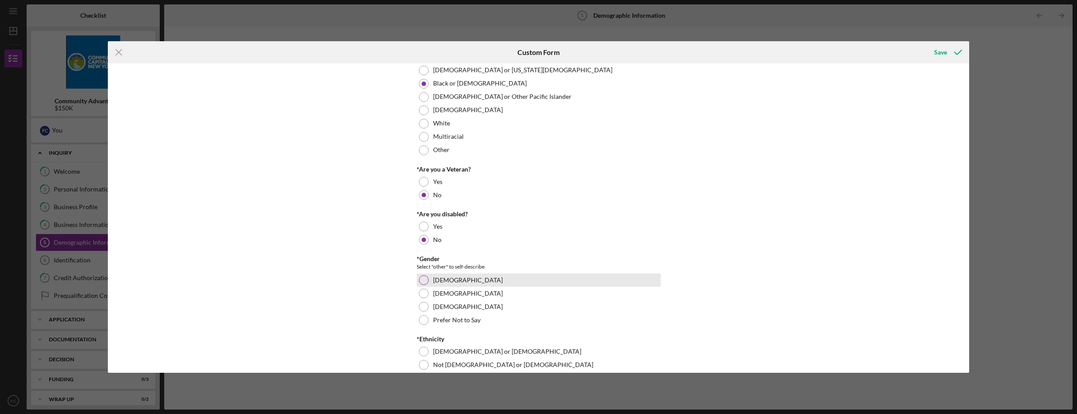
click at [422, 278] on div at bounding box center [424, 280] width 10 height 10
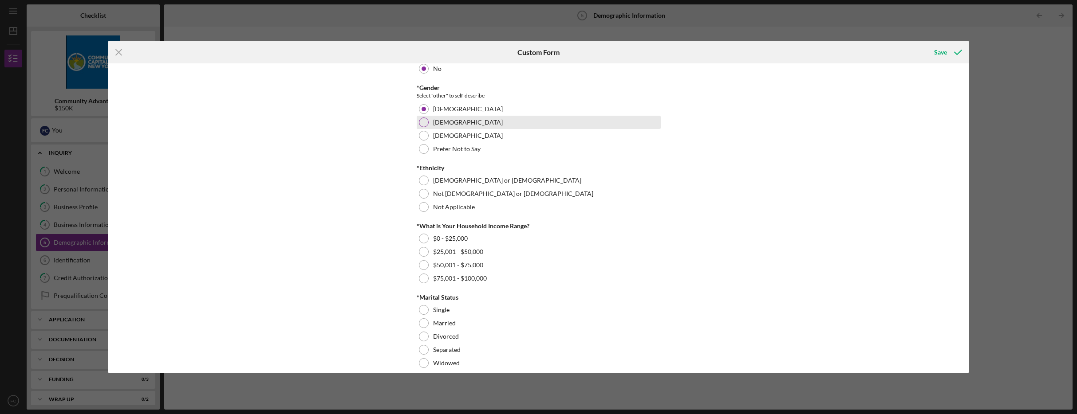
scroll to position [224, 0]
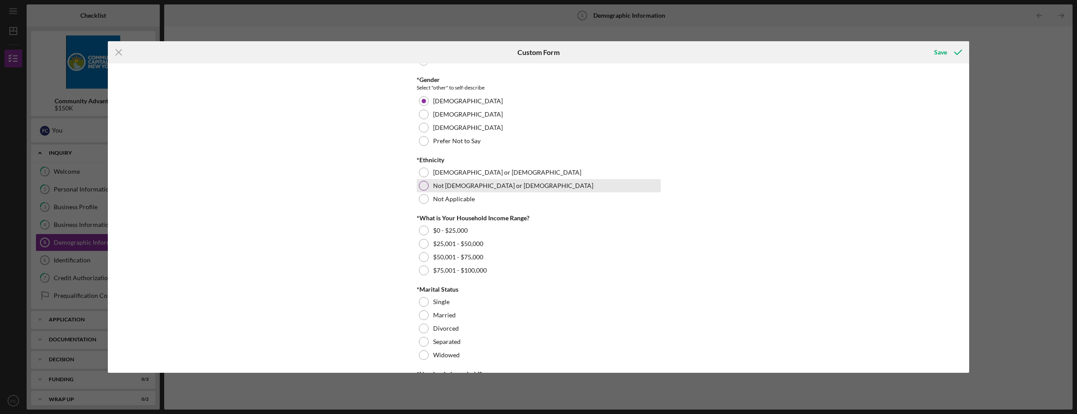
click at [425, 185] on div at bounding box center [424, 186] width 10 height 10
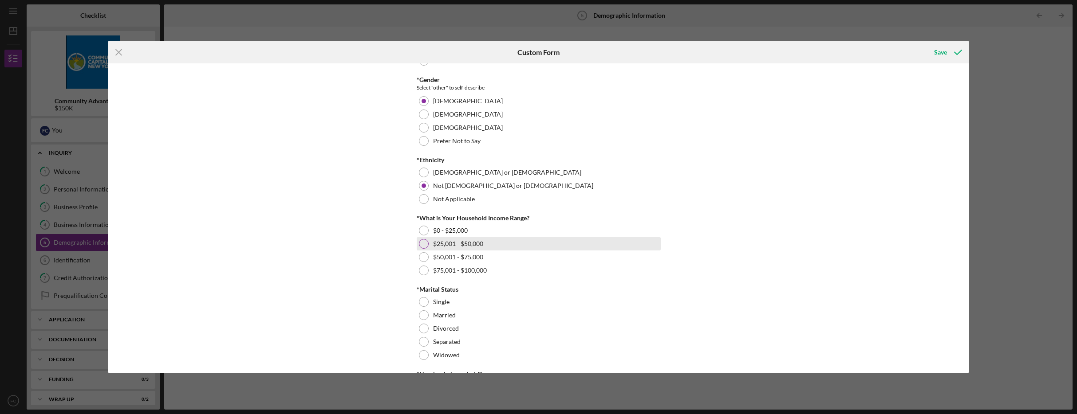
click at [422, 244] on div at bounding box center [424, 244] width 10 height 10
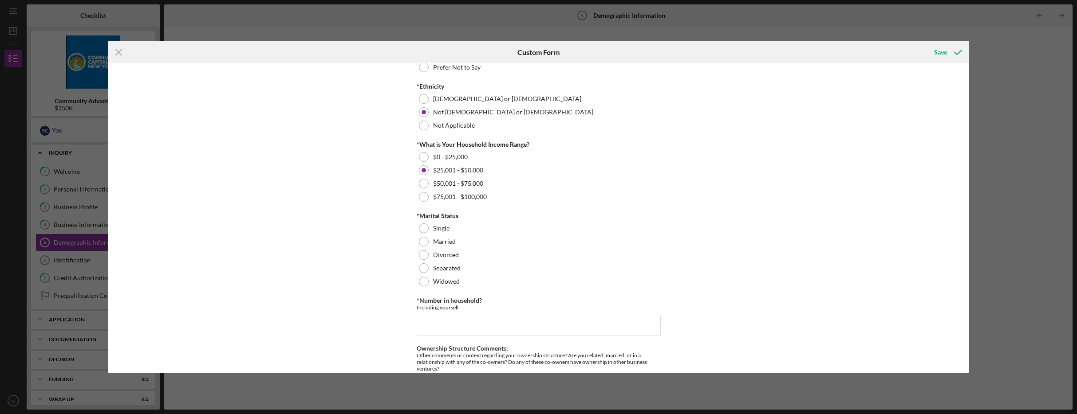
scroll to position [298, 0]
click at [421, 230] on div at bounding box center [424, 228] width 10 height 10
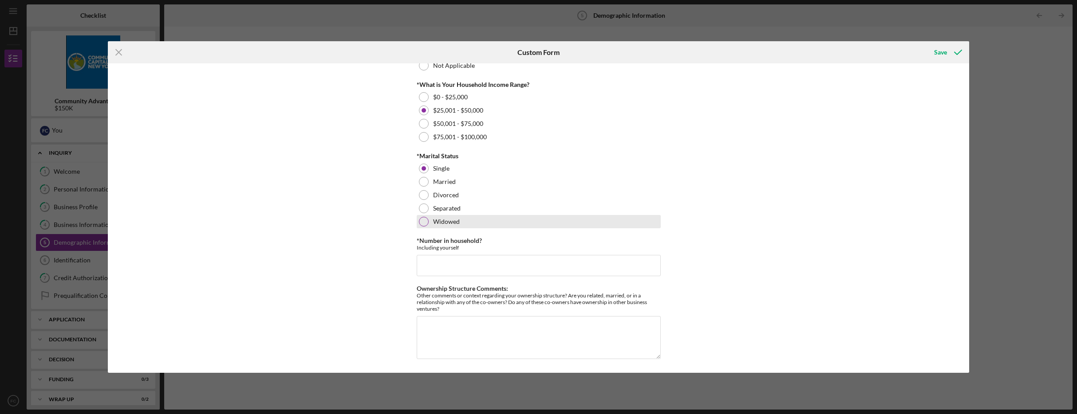
scroll to position [358, 0]
click at [508, 263] on input "*Number in household?" at bounding box center [539, 264] width 244 height 21
type input "1"
click at [940, 49] on div "Save" at bounding box center [940, 52] width 13 height 18
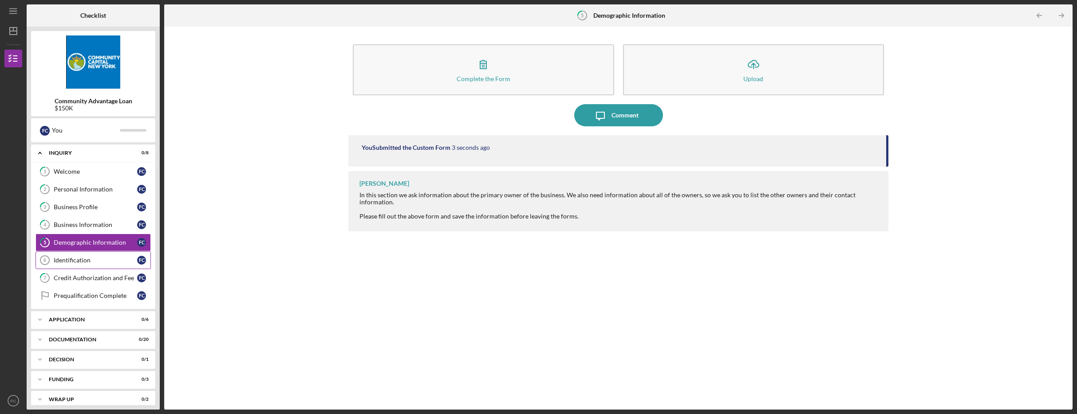
click at [86, 264] on link "Identification 6 Identification F C" at bounding box center [92, 261] width 115 height 18
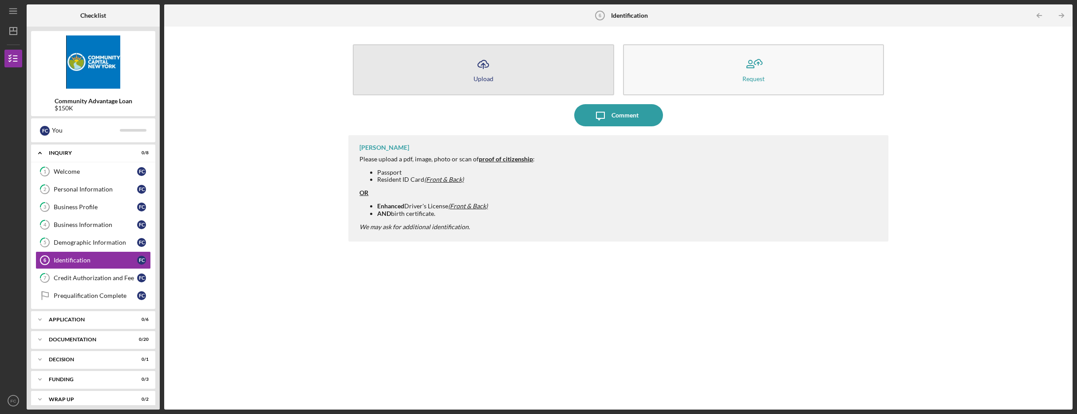
click at [470, 69] on button "Icon/Upload Upload" at bounding box center [483, 69] width 261 height 51
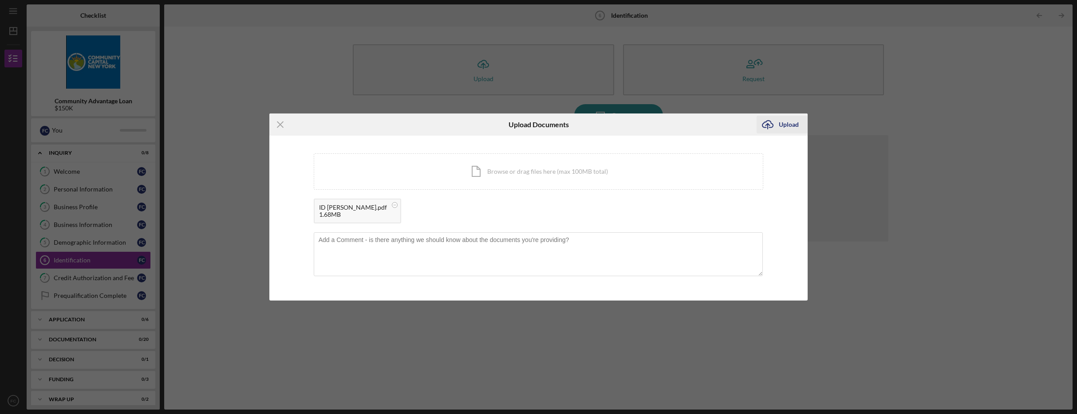
click at [790, 125] on div "Upload" at bounding box center [788, 125] width 20 height 18
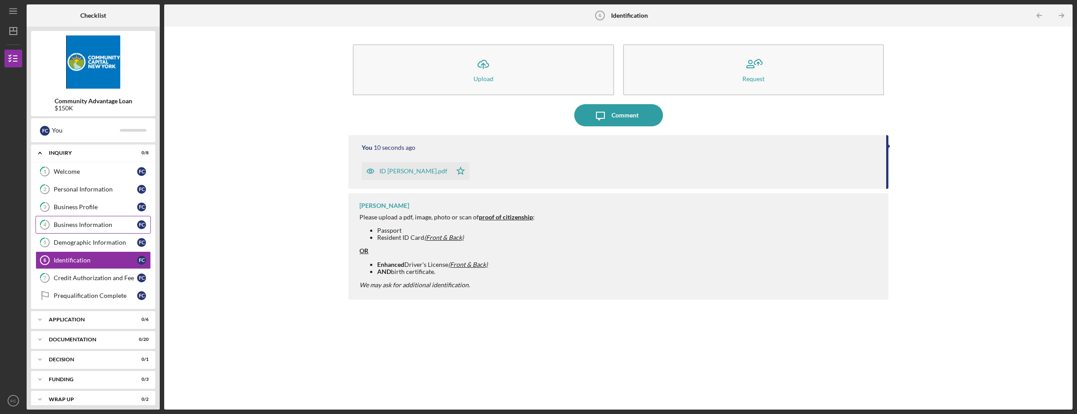
click at [92, 226] on div "Business Information" at bounding box center [95, 224] width 83 height 7
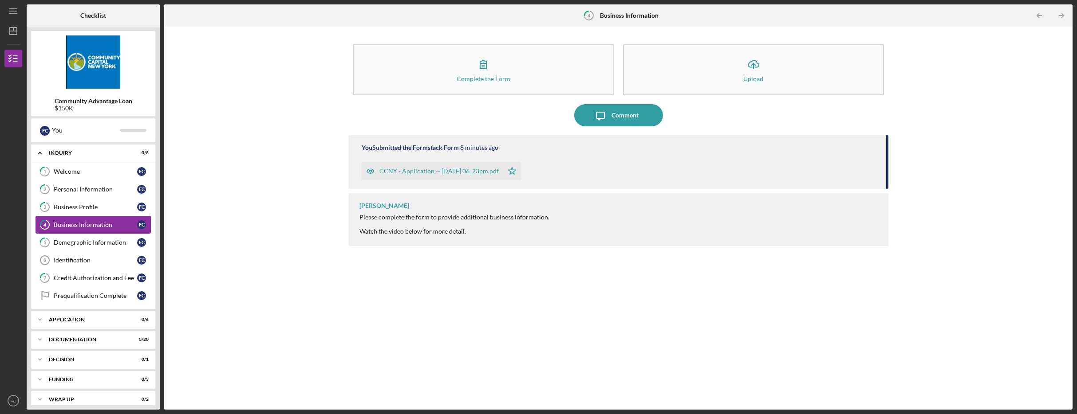
click at [80, 225] on div "Business Information" at bounding box center [95, 224] width 83 height 7
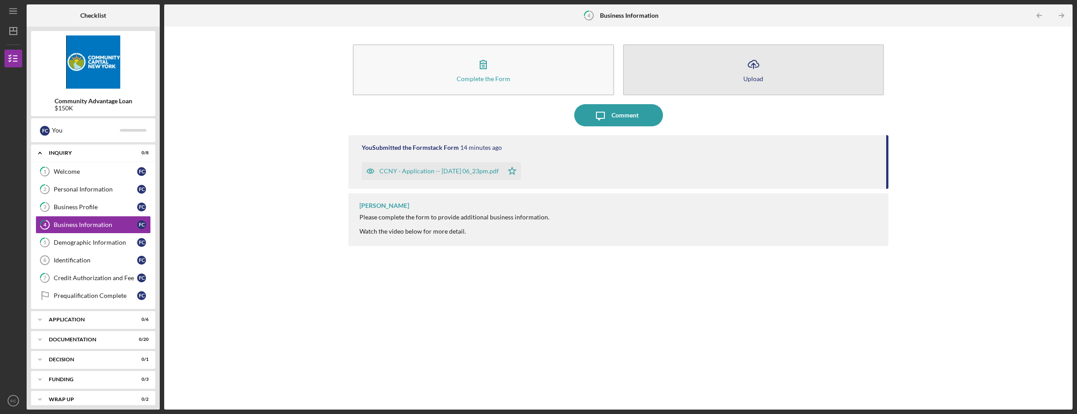
click at [742, 73] on button "Icon/Upload Upload" at bounding box center [753, 69] width 261 height 51
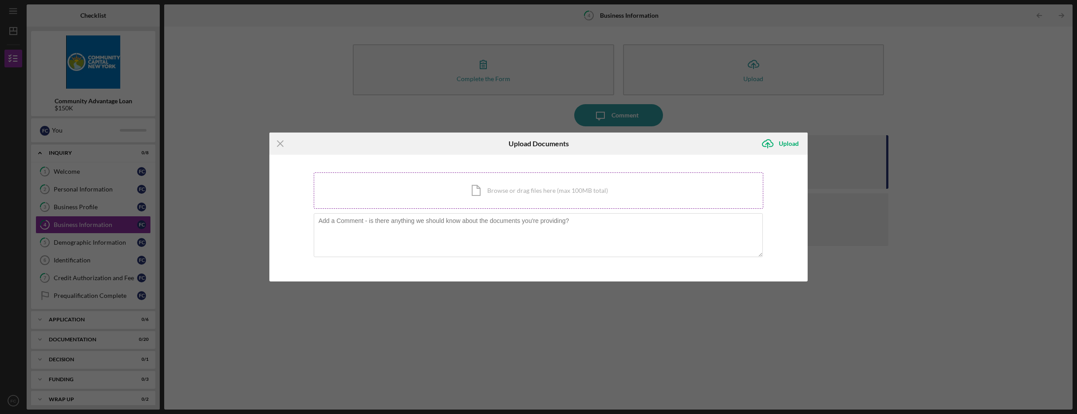
click at [539, 193] on div "Icon/Document Browse or drag files here (max 100MB total) Tap to choose files o…" at bounding box center [539, 191] width 450 height 36
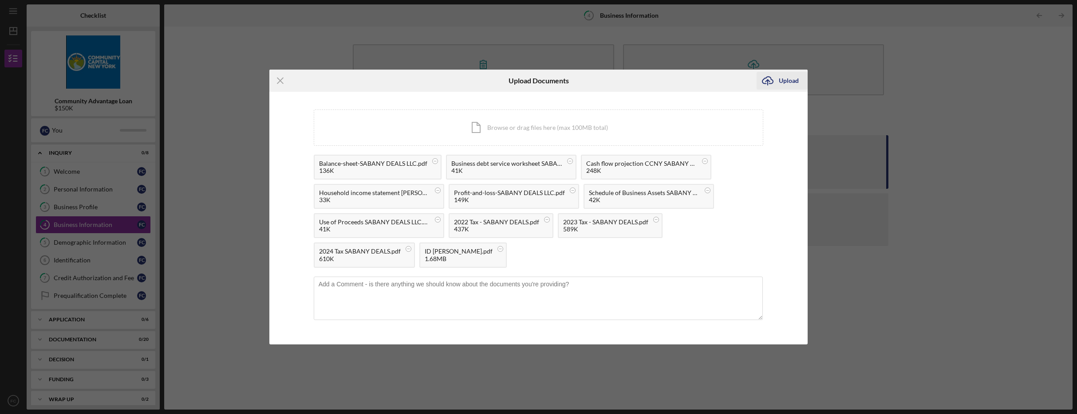
click at [785, 80] on div "Upload" at bounding box center [788, 81] width 20 height 18
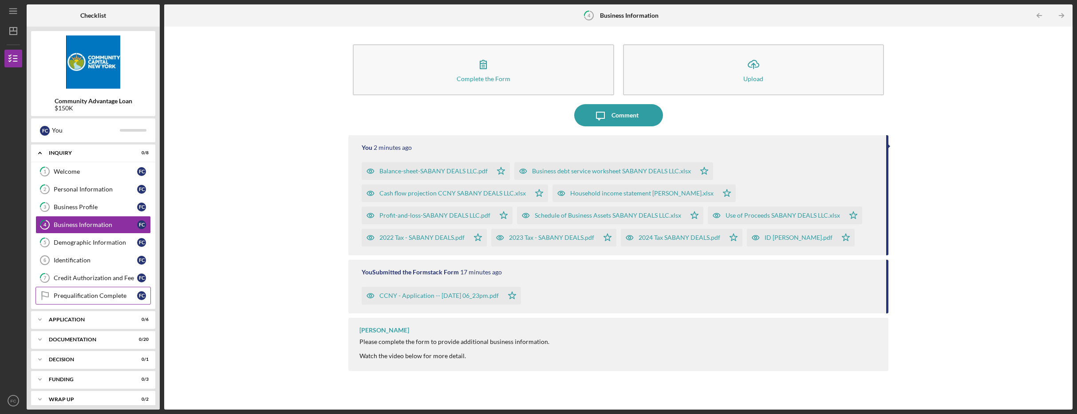
click at [112, 296] on div "Prequalification Complete" at bounding box center [95, 295] width 83 height 7
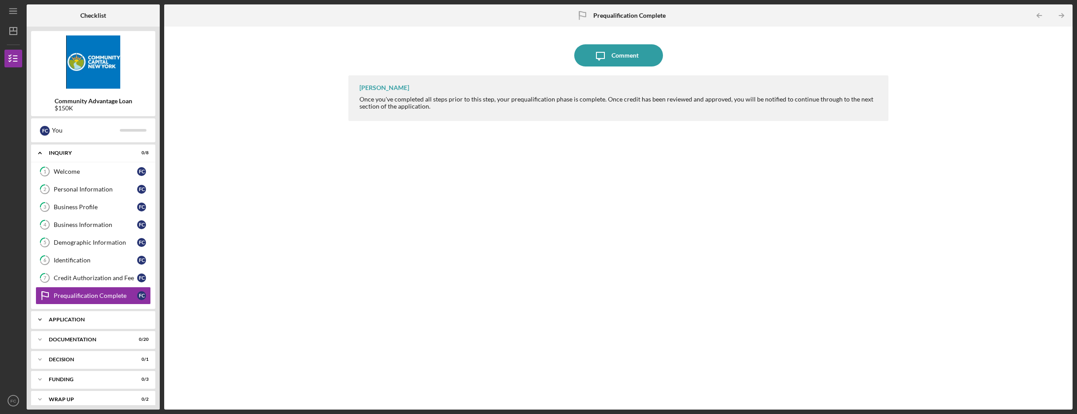
click at [102, 323] on div "Icon/Expander Application 0 / 6" at bounding box center [93, 320] width 124 height 18
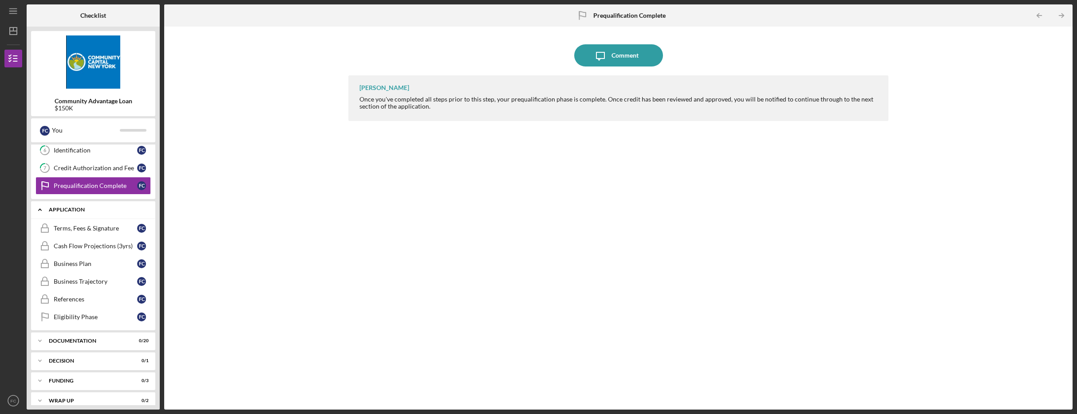
scroll to position [119, 0]
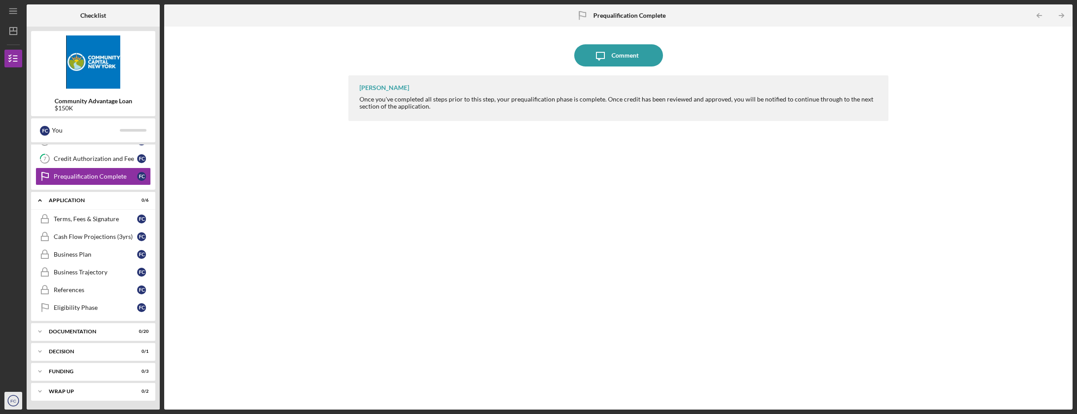
click at [14, 401] on text "FC" at bounding box center [14, 401] width 6 height 5
click at [29, 381] on link "Logout" at bounding box center [54, 380] width 98 height 18
